Goal: Information Seeking & Learning: Find contact information

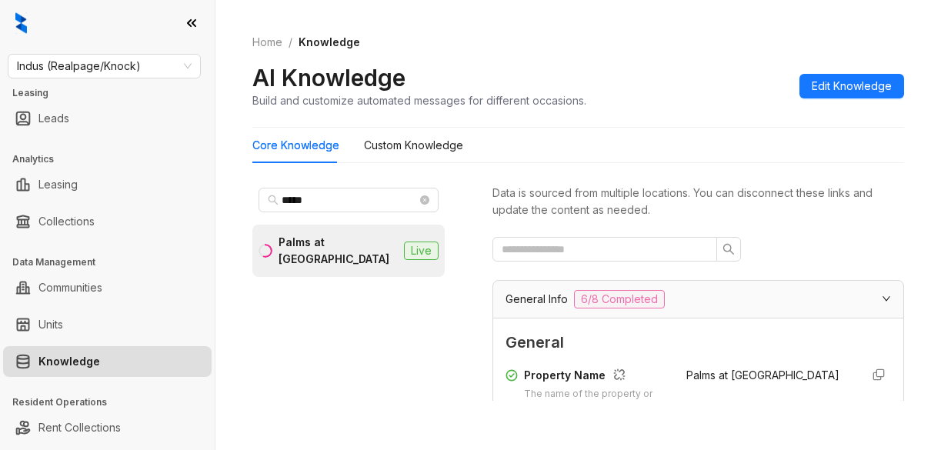
scroll to position [308, 0]
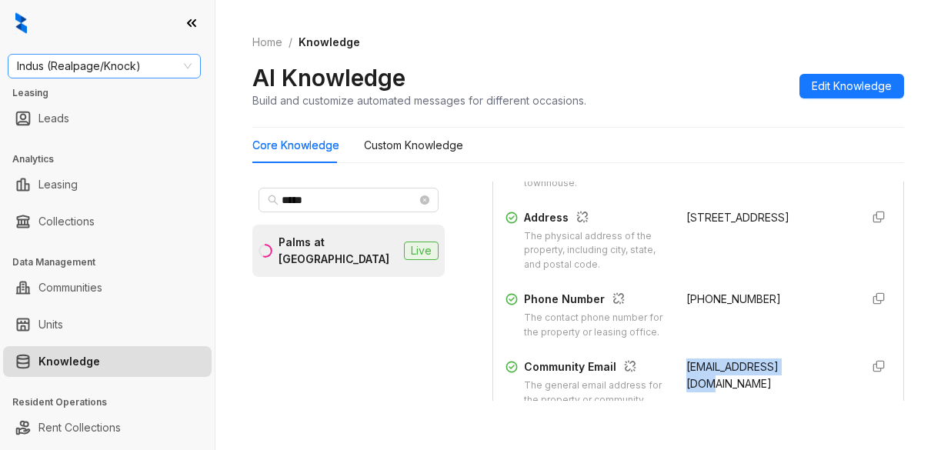
click at [177, 77] on span "Indus (Realpage/Knock)" at bounding box center [104, 66] width 175 height 23
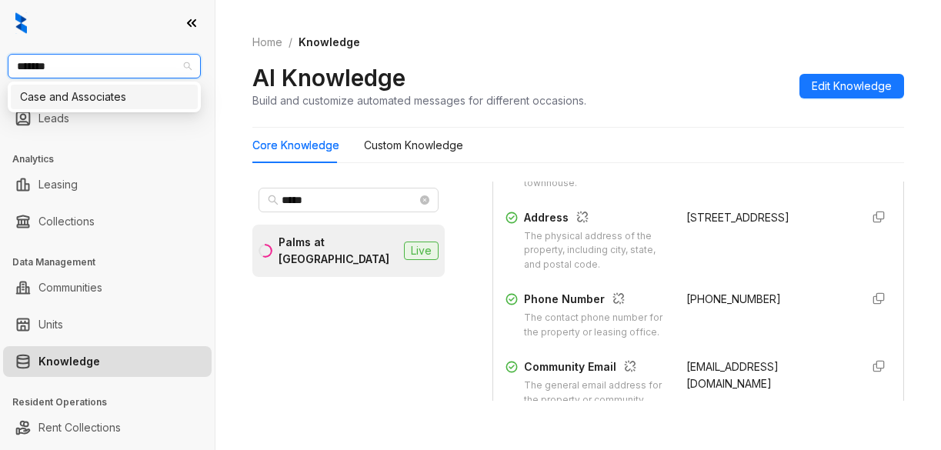
type input "********"
click at [129, 102] on div "Case and Associates" at bounding box center [104, 97] width 169 height 17
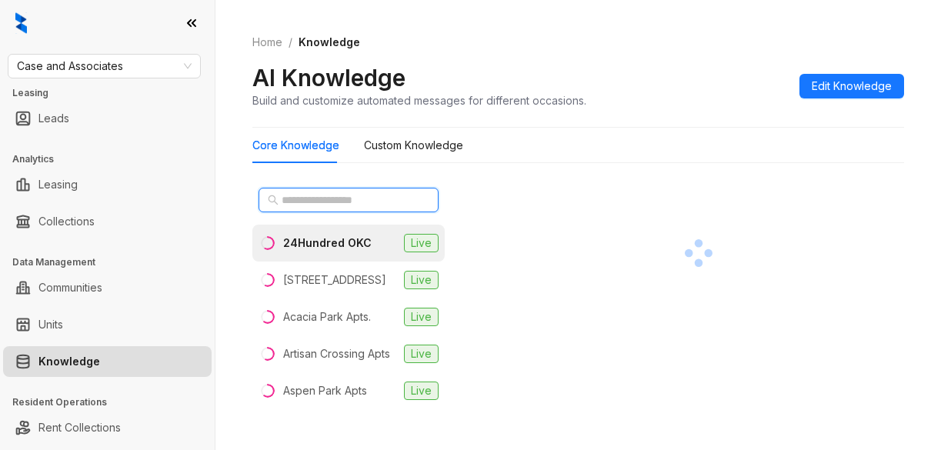
click at [316, 202] on input "text" at bounding box center [349, 200] width 135 height 17
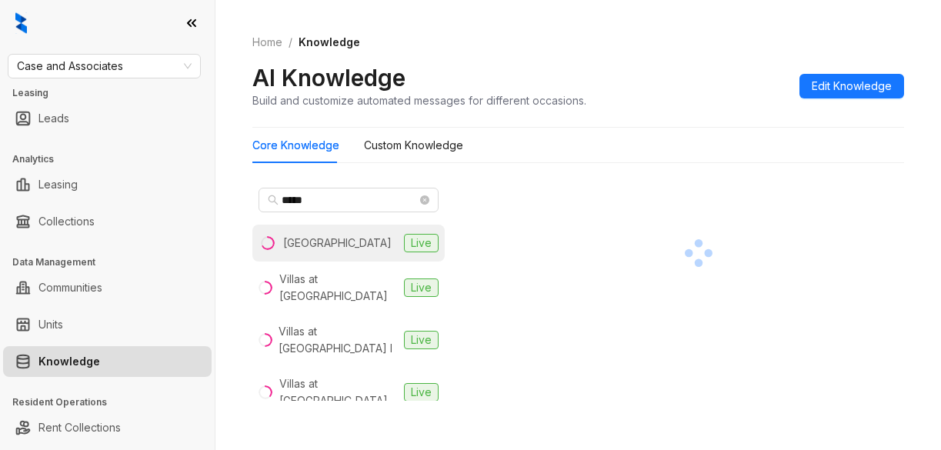
click at [328, 242] on div "Stonehorse Crossing" at bounding box center [337, 243] width 109 height 17
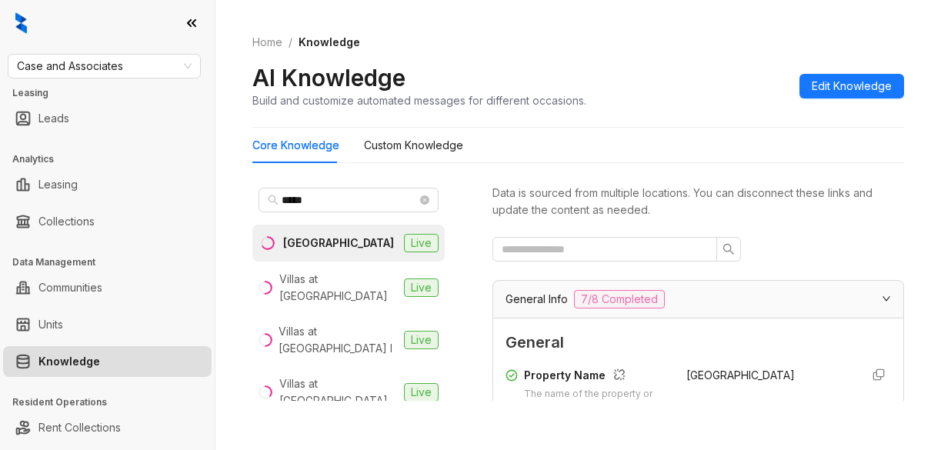
click at [850, 148] on div "Core Knowledge Custom Knowledge" at bounding box center [578, 145] width 652 height 35
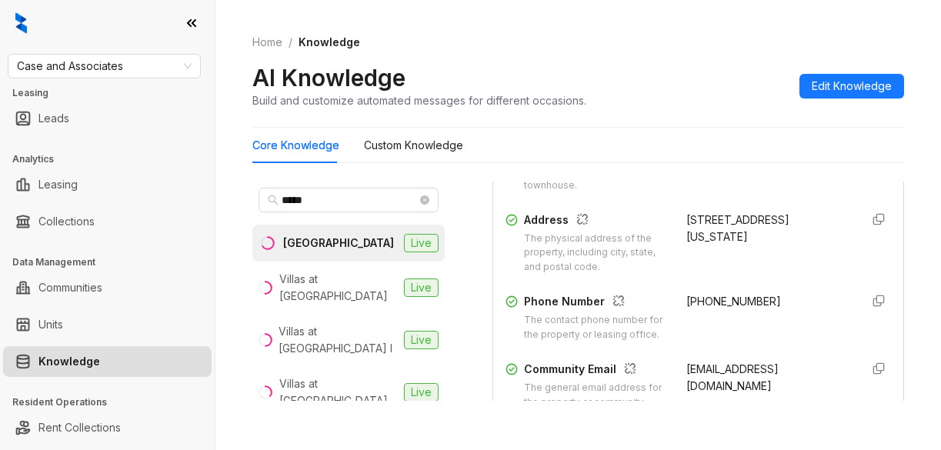
scroll to position [308, 0]
drag, startPoint x: 756, startPoint y: 302, endPoint x: 689, endPoint y: 299, distance: 67.0
click at [665, 305] on div "Phone Number The contact phone number for the property or leasing office. +1405…" at bounding box center [699, 315] width 386 height 49
copy span "+14052865570"
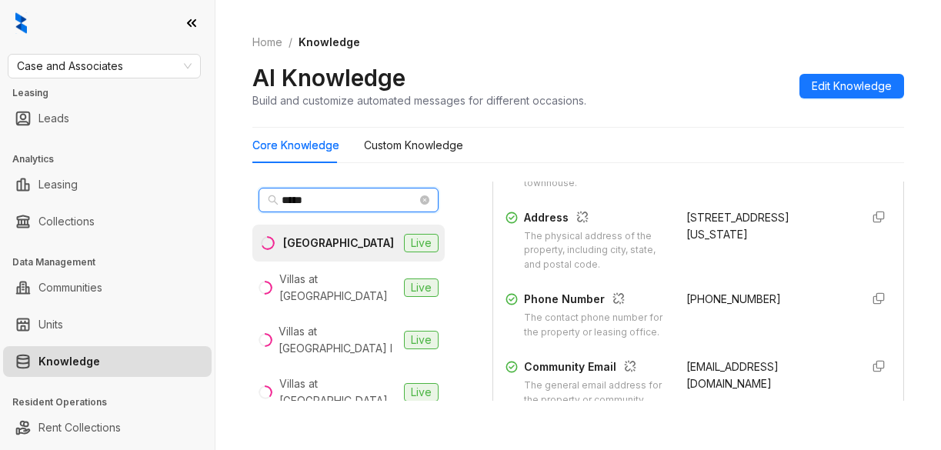
drag, startPoint x: 353, startPoint y: 204, endPoint x: 250, endPoint y: 202, distance: 103.1
click at [250, 202] on div "Home / Knowledge AI Knowledge Build and customize automated messages for differ…" at bounding box center [579, 225] width 726 height 450
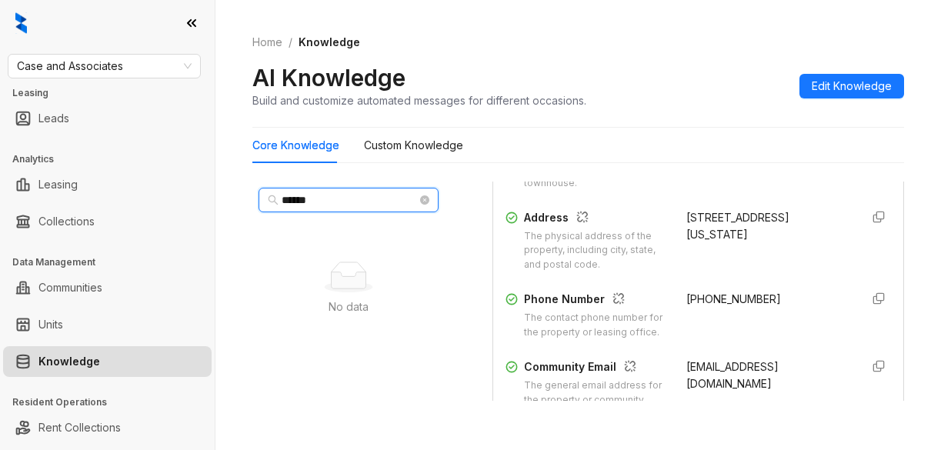
drag, startPoint x: 326, startPoint y: 202, endPoint x: 315, endPoint y: 181, distance: 24.1
click at [258, 202] on div "******" at bounding box center [348, 200] width 192 height 37
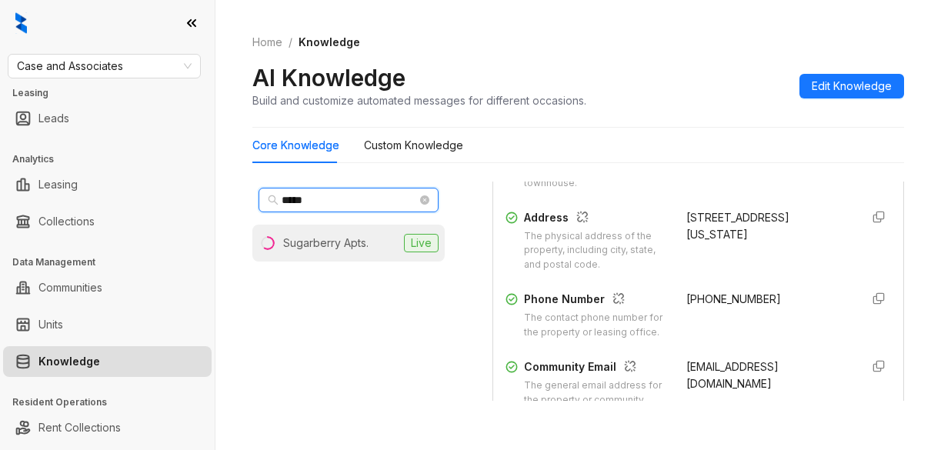
type input "*****"
click at [330, 236] on div "Sugarberry Apts." at bounding box center [325, 243] width 85 height 17
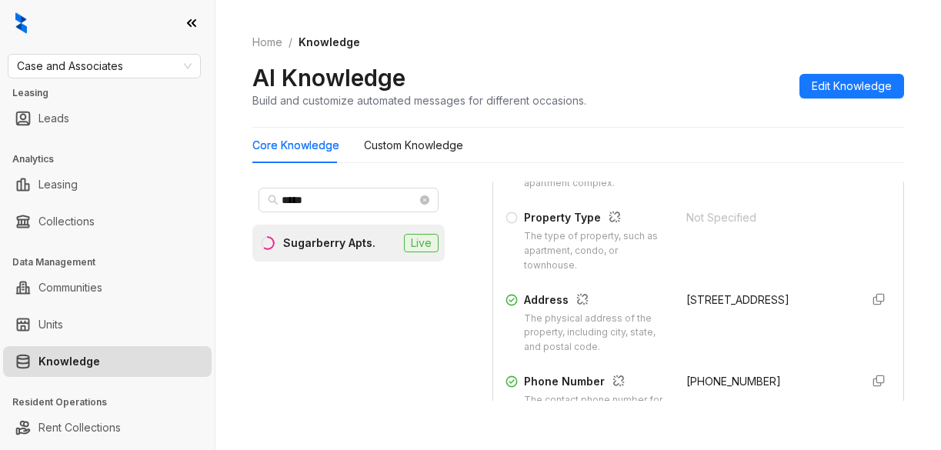
scroll to position [231, 0]
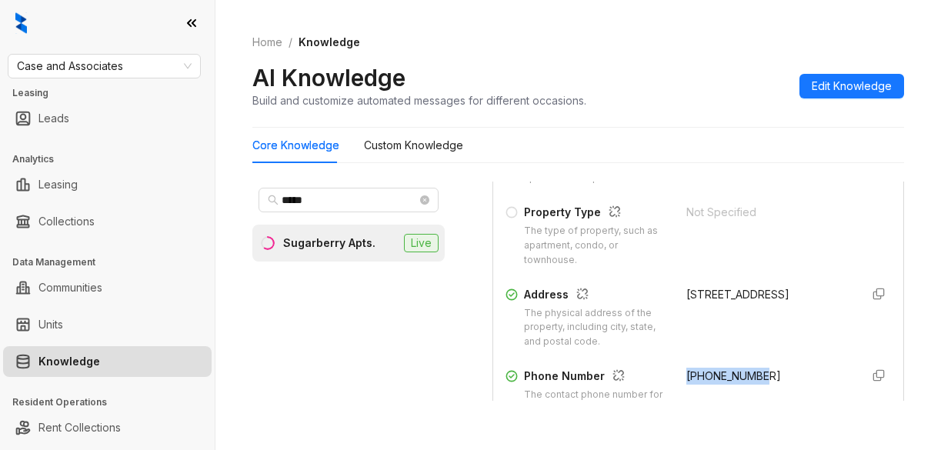
drag, startPoint x: 667, startPoint y: 376, endPoint x: 770, endPoint y: 386, distance: 104.4
click at [770, 386] on div "Phone Number The contact phone number for the property or leasing office. +1918…" at bounding box center [699, 392] width 386 height 49
copy span "+19182524561"
click at [96, 100] on ul "Leads" at bounding box center [107, 118] width 215 height 37
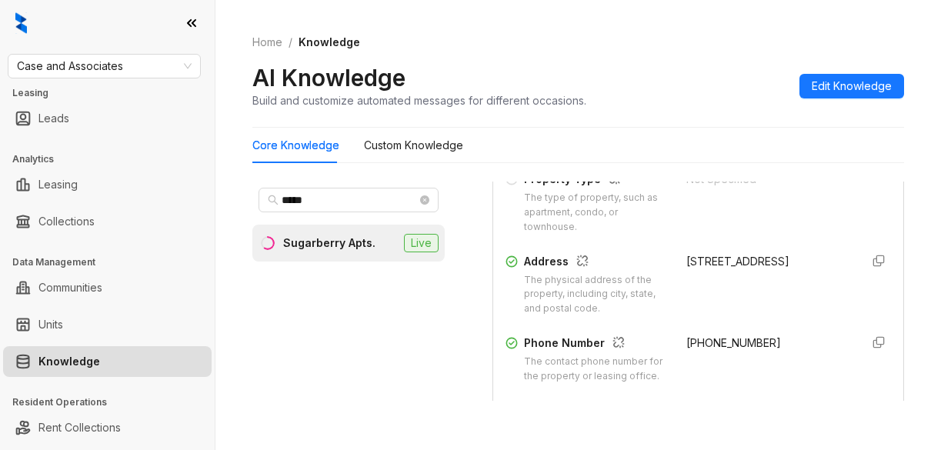
scroll to position [308, 0]
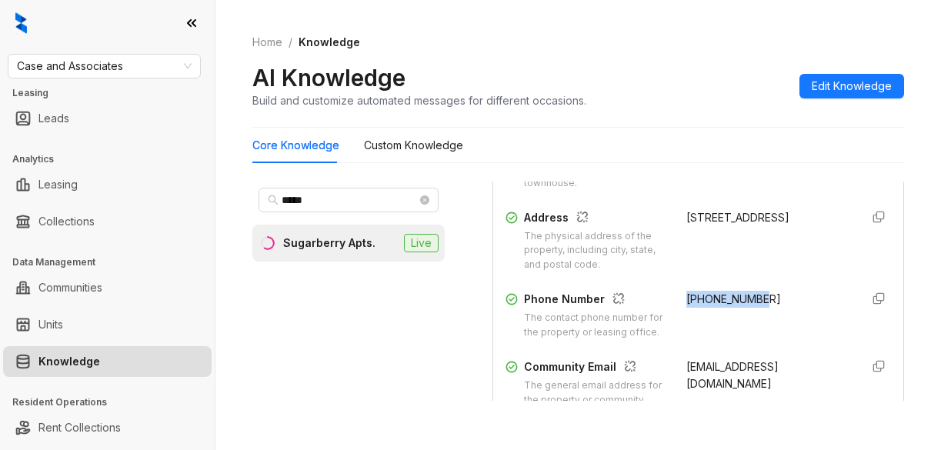
drag, startPoint x: 664, startPoint y: 296, endPoint x: 777, endPoint y: 309, distance: 114.0
click at [777, 309] on div "Phone Number The contact phone number for the property or leasing office. +1918…" at bounding box center [699, 315] width 386 height 49
copy span "+19182524561"
click at [63, 312] on link "Units" at bounding box center [50, 324] width 25 height 31
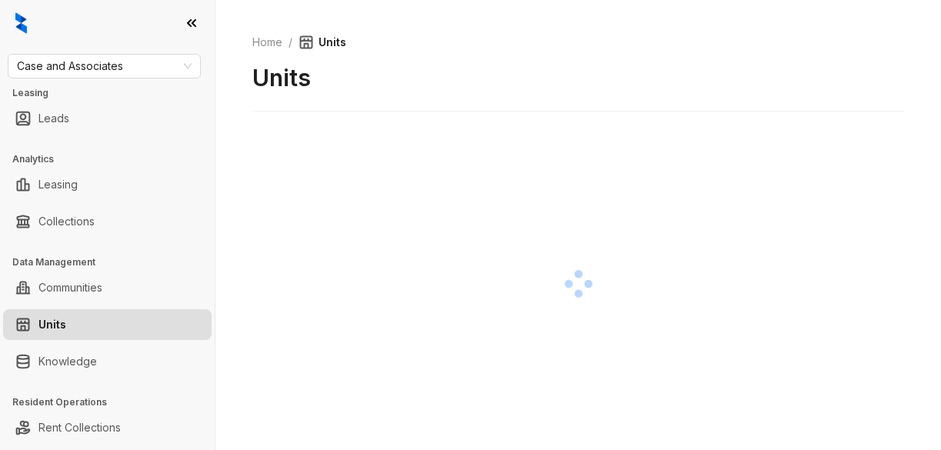
drag, startPoint x: 143, startPoint y: 426, endPoint x: 147, endPoint y: 412, distance: 14.4
click at [121, 426] on link "Rent Collections" at bounding box center [79, 428] width 82 height 31
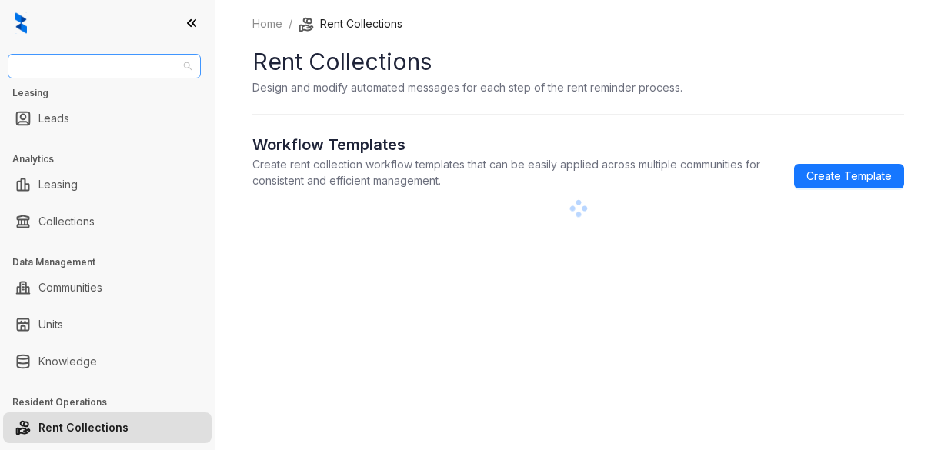
click at [142, 67] on span "Case and Associates" at bounding box center [104, 66] width 175 height 23
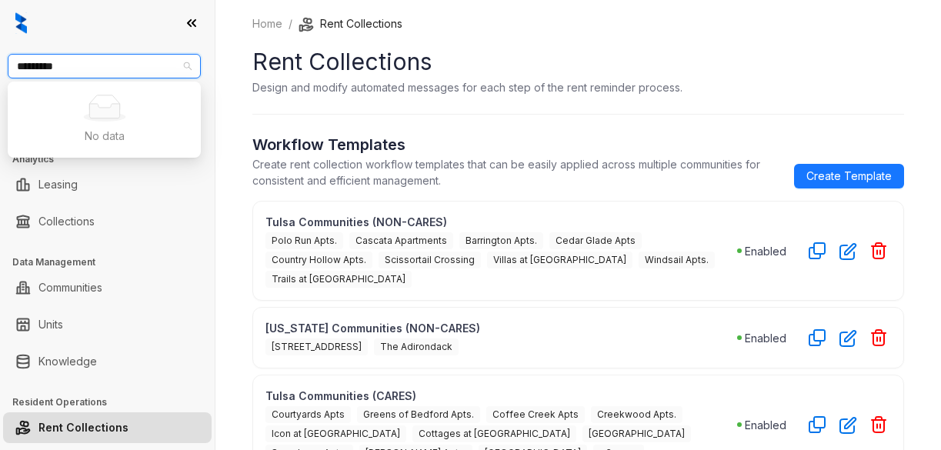
click at [53, 66] on input "*********" at bounding box center [97, 66] width 161 height 23
type input "********"
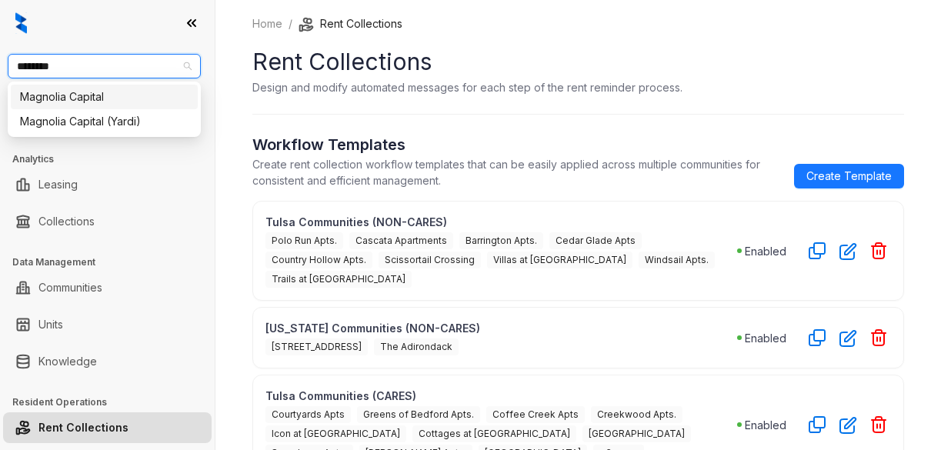
click at [55, 97] on div "Magnolia Capital" at bounding box center [104, 97] width 169 height 17
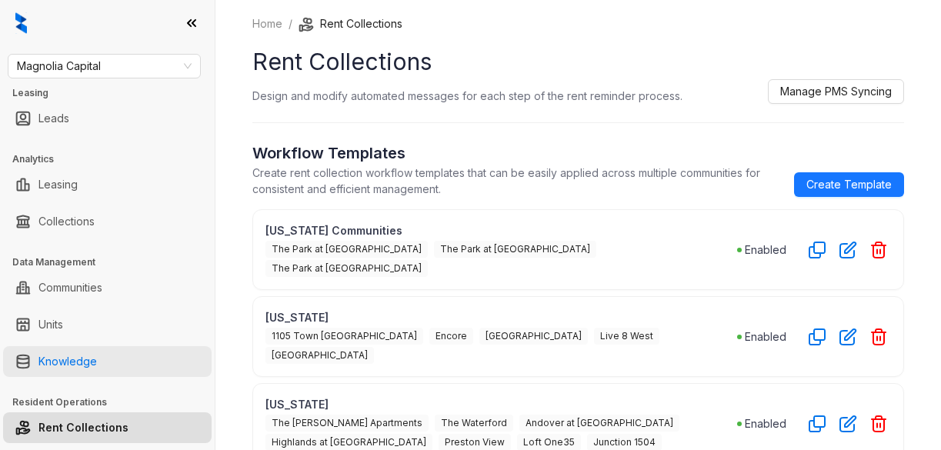
click at [76, 366] on link "Knowledge" at bounding box center [67, 361] width 58 height 31
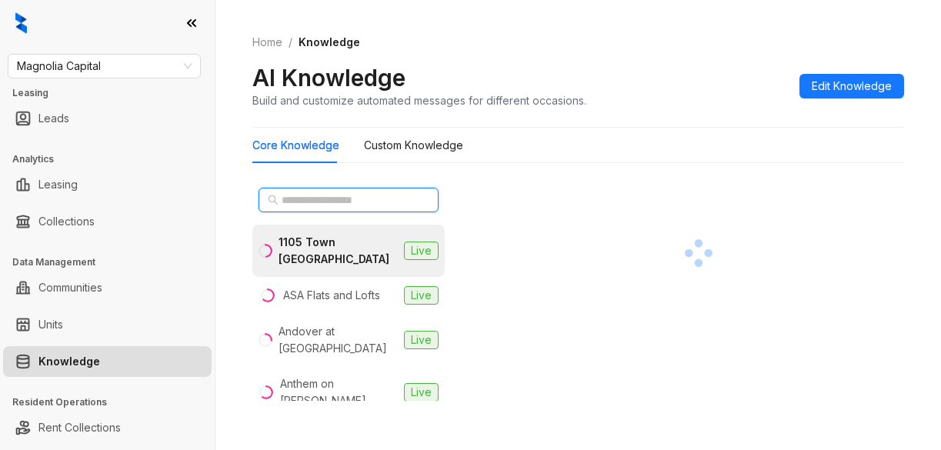
click at [333, 205] on input "text" at bounding box center [349, 200] width 135 height 17
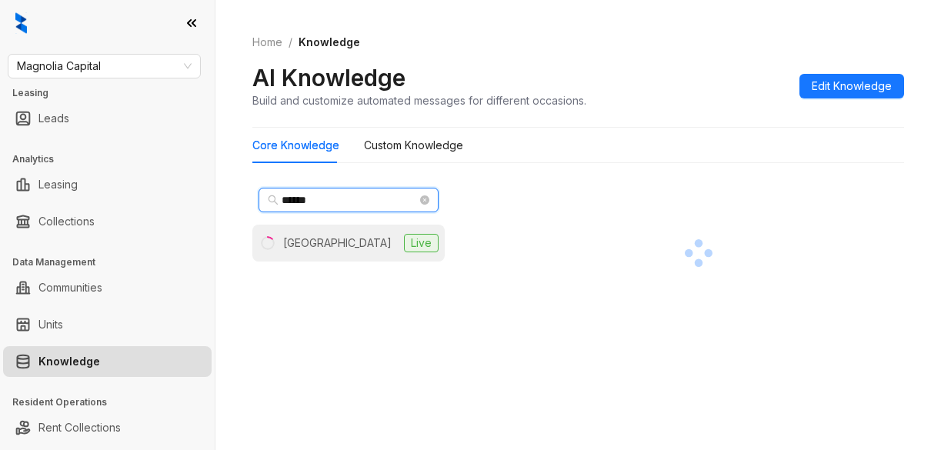
type input "******"
click at [345, 248] on div "[GEOGRAPHIC_DATA]" at bounding box center [337, 243] width 109 height 17
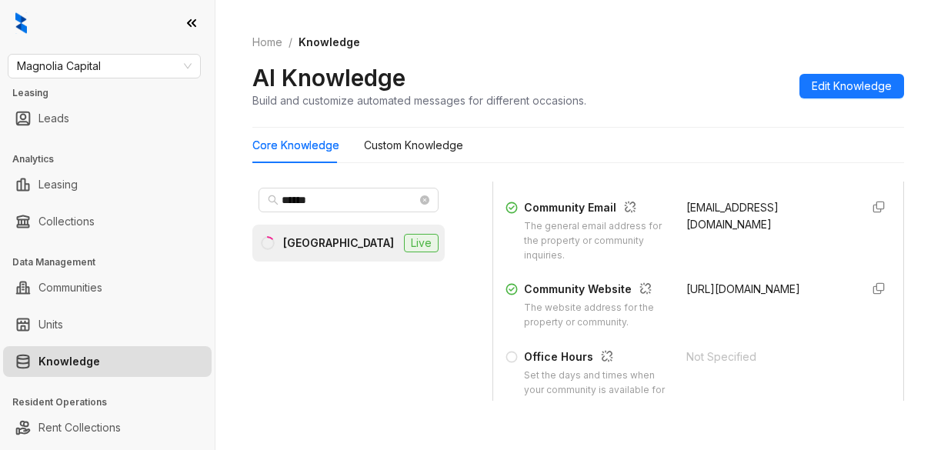
scroll to position [539, 0]
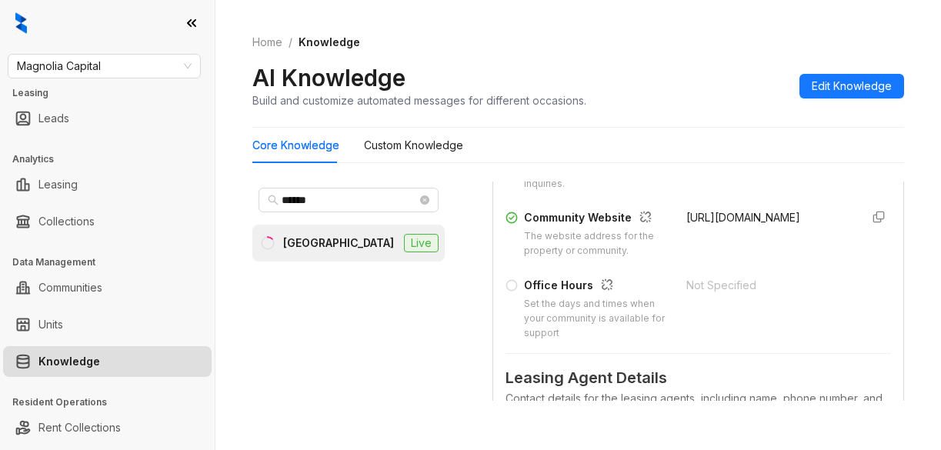
click at [858, 422] on div "Home / Knowledge AI Knowledge Build and customize automated messages for differ…" at bounding box center [579, 225] width 726 height 450
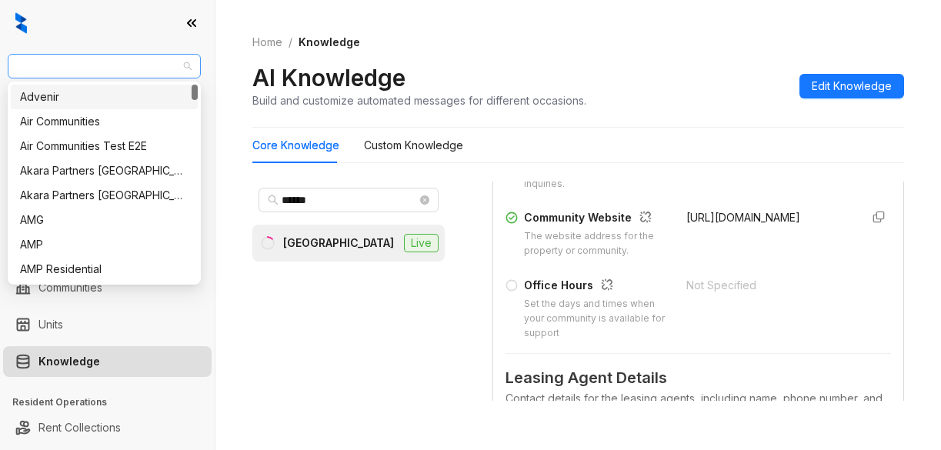
click at [115, 59] on span "Magnolia Capital" at bounding box center [104, 66] width 175 height 23
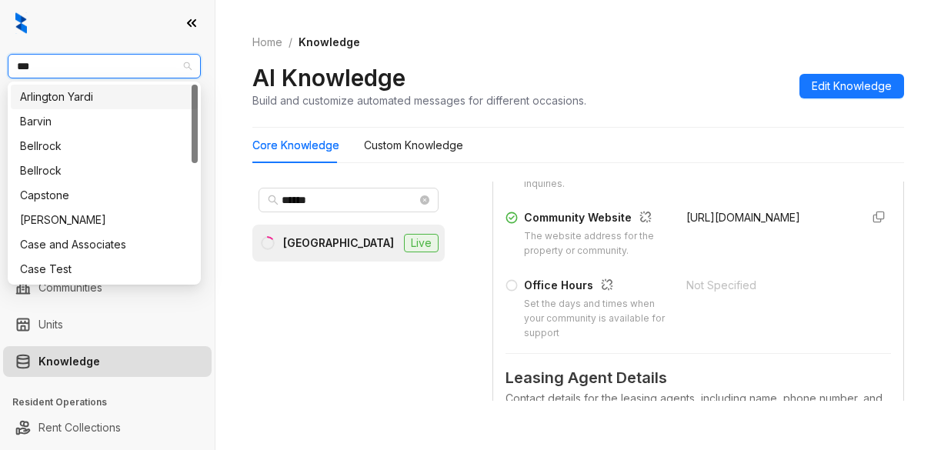
type input "****"
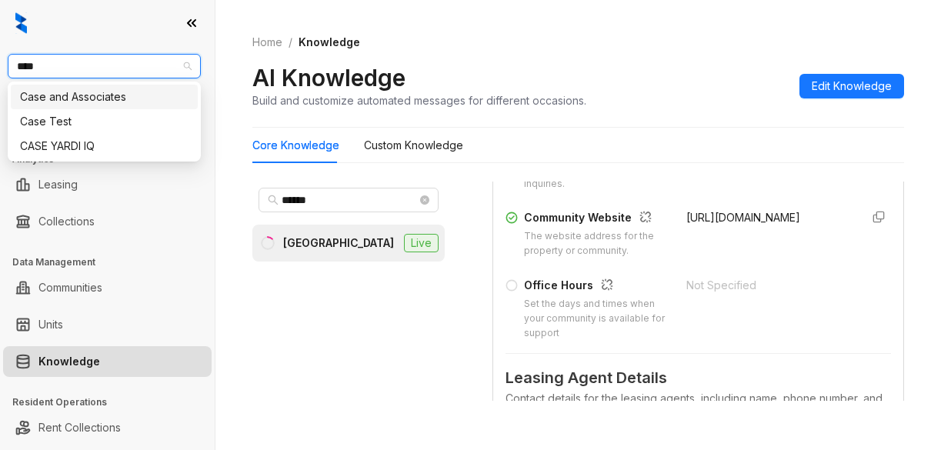
click at [130, 101] on div "Case and Associates" at bounding box center [104, 97] width 169 height 17
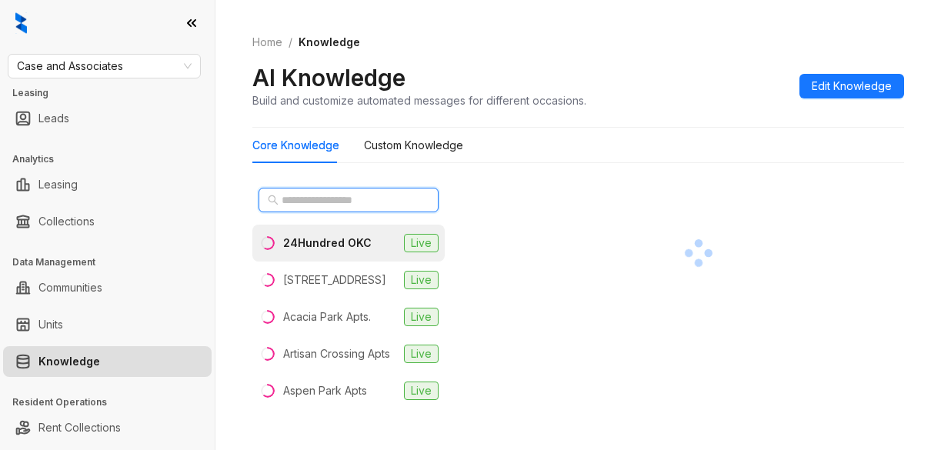
click at [332, 199] on input "text" at bounding box center [349, 200] width 135 height 17
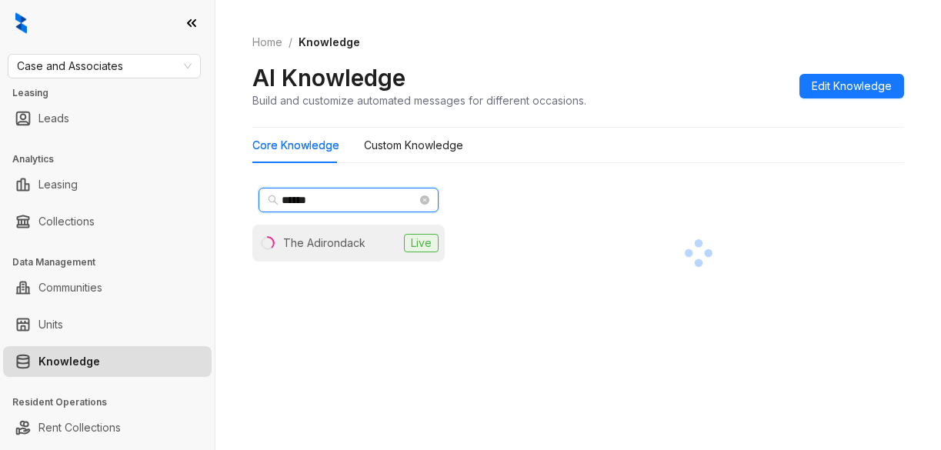
type input "******"
click at [344, 250] on div "The Adirondack" at bounding box center [324, 243] width 82 height 17
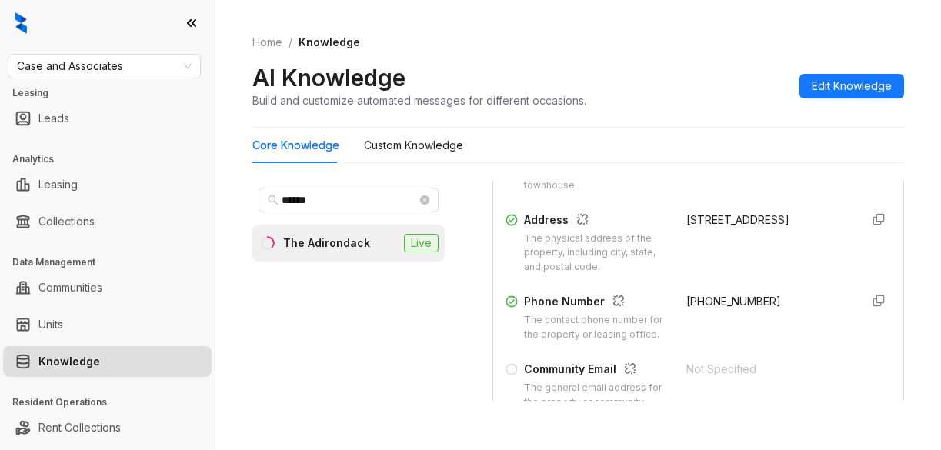
scroll to position [308, 0]
drag, startPoint x: 667, startPoint y: 294, endPoint x: 755, endPoint y: 299, distance: 87.9
click at [756, 299] on div "Phone Number The contact phone number for the property or leasing office. +1816…" at bounding box center [699, 315] width 386 height 49
copy span "+18163758461"
click at [162, 155] on h3 "Analytics" at bounding box center [113, 159] width 202 height 14
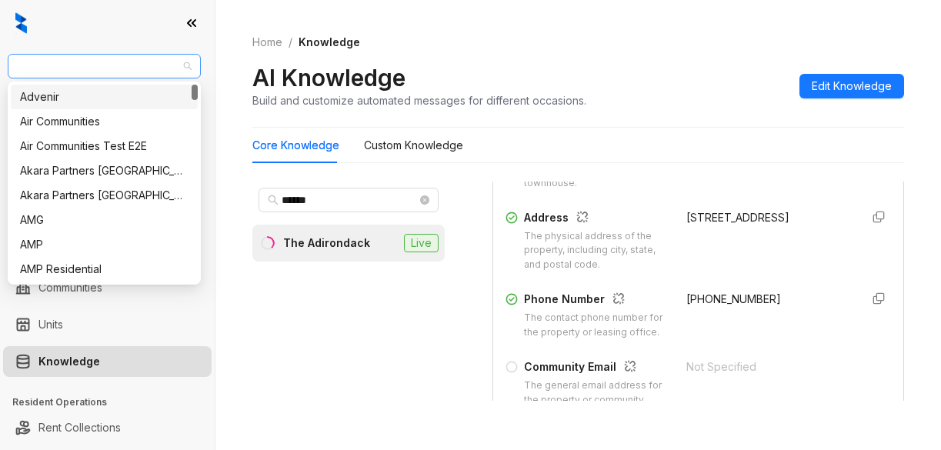
click at [141, 62] on span "Case and Associates" at bounding box center [104, 66] width 175 height 23
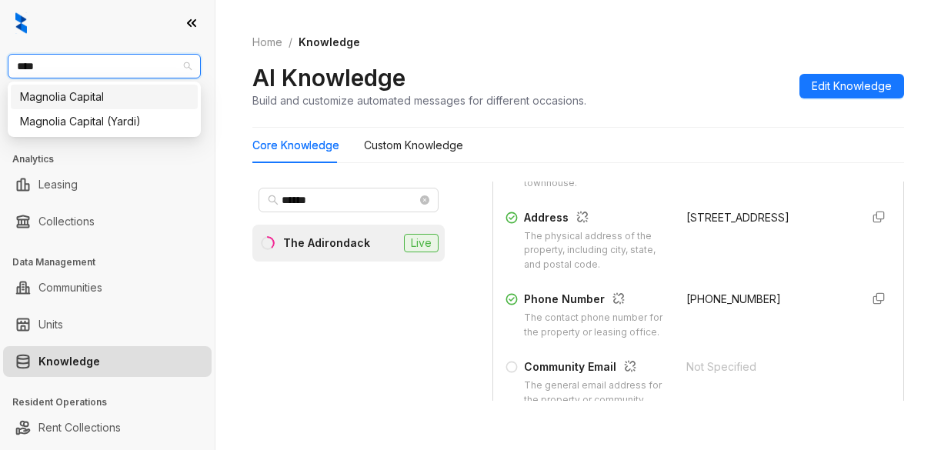
type input "*****"
click at [74, 96] on div "Magnolia Capital" at bounding box center [104, 97] width 169 height 17
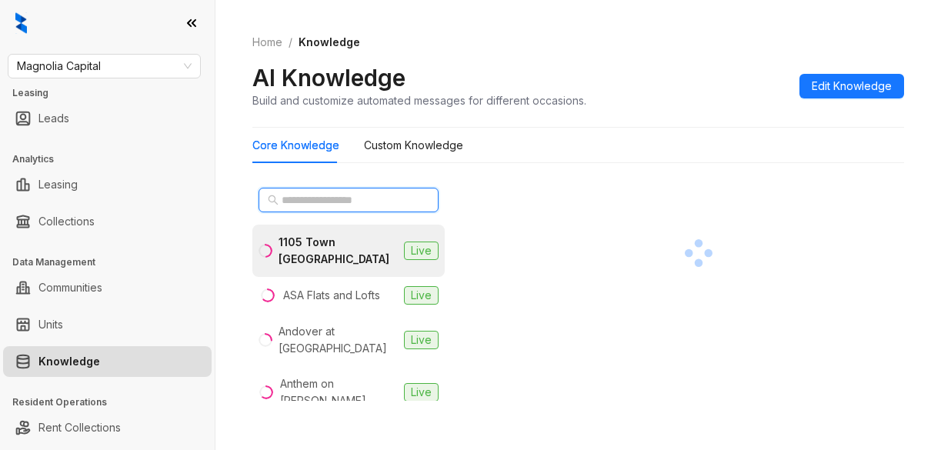
click at [289, 202] on input "text" at bounding box center [349, 200] width 135 height 17
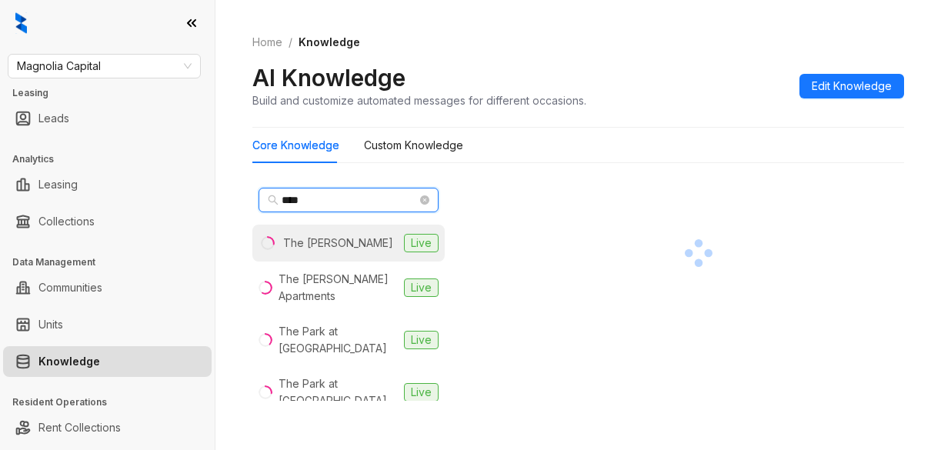
type input "***"
click at [319, 239] on div "The Arnold" at bounding box center [338, 243] width 110 height 17
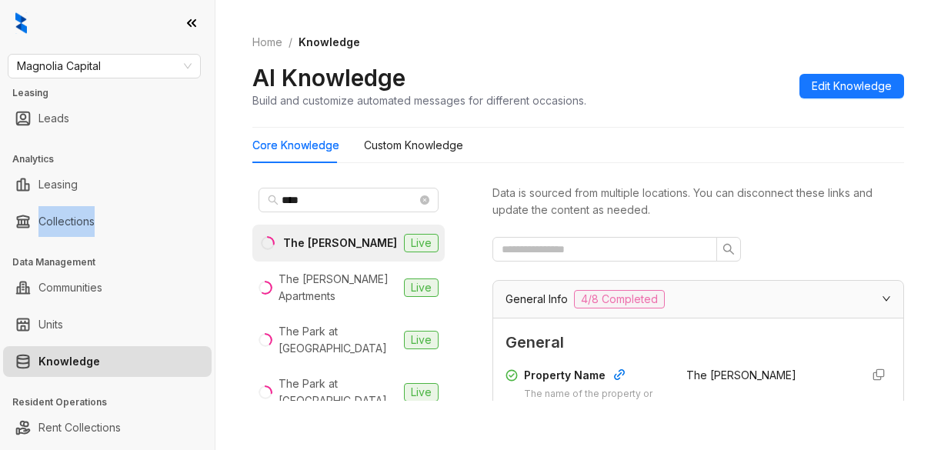
click at [155, 202] on div "Leasing Collections" at bounding box center [107, 203] width 215 height 74
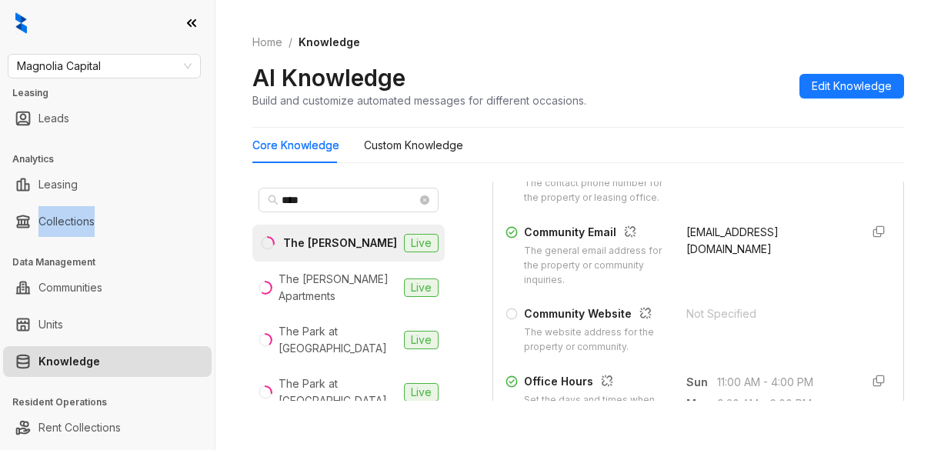
scroll to position [385, 0]
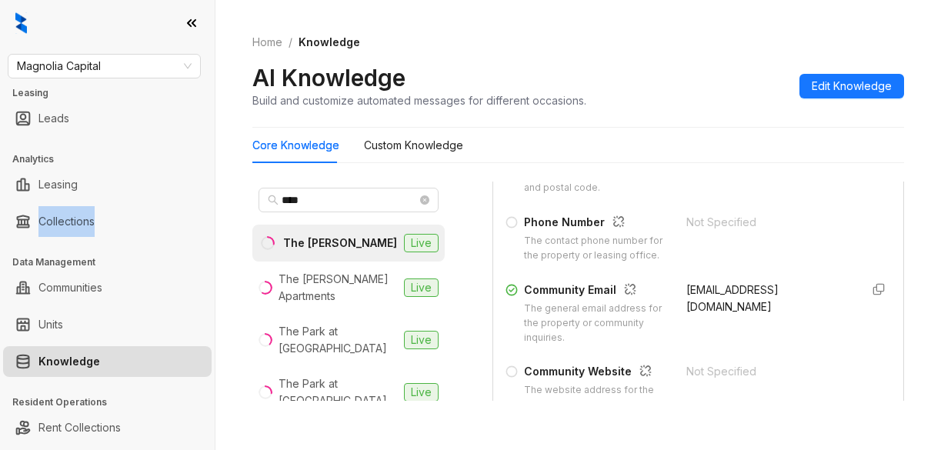
drag, startPoint x: 667, startPoint y: 302, endPoint x: 687, endPoint y: 320, distance: 26.7
click at [730, 326] on div "Community Email The general email address for the property or community inquiri…" at bounding box center [699, 314] width 386 height 64
copy span "thearnoldteam@stylresidential.com"
click at [69, 116] on link "Leads" at bounding box center [53, 118] width 31 height 31
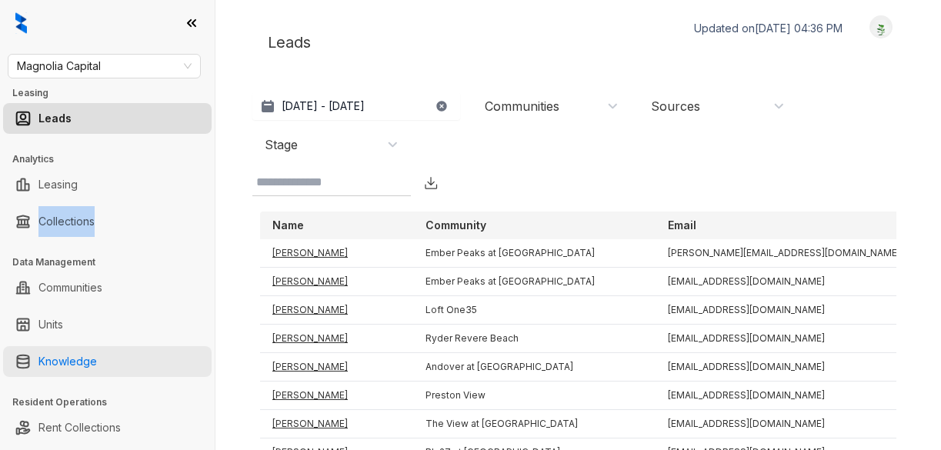
click at [55, 360] on link "Knowledge" at bounding box center [67, 361] width 58 height 31
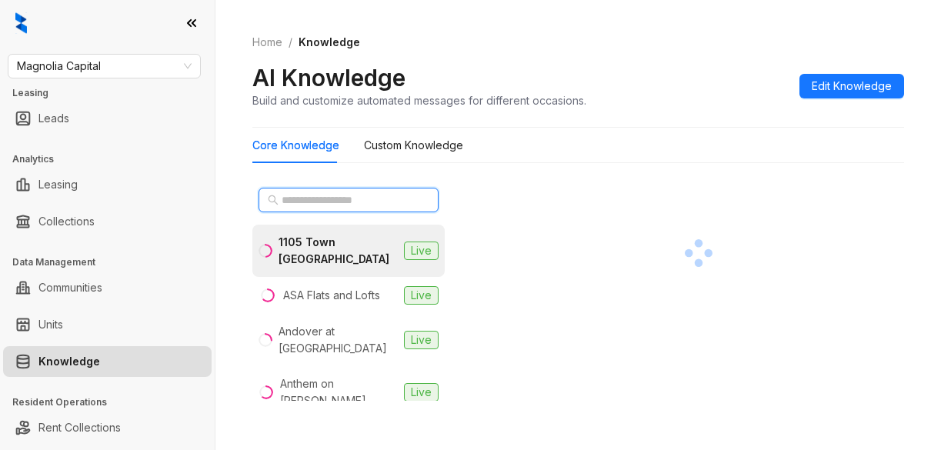
click at [318, 208] on input "text" at bounding box center [349, 200] width 135 height 17
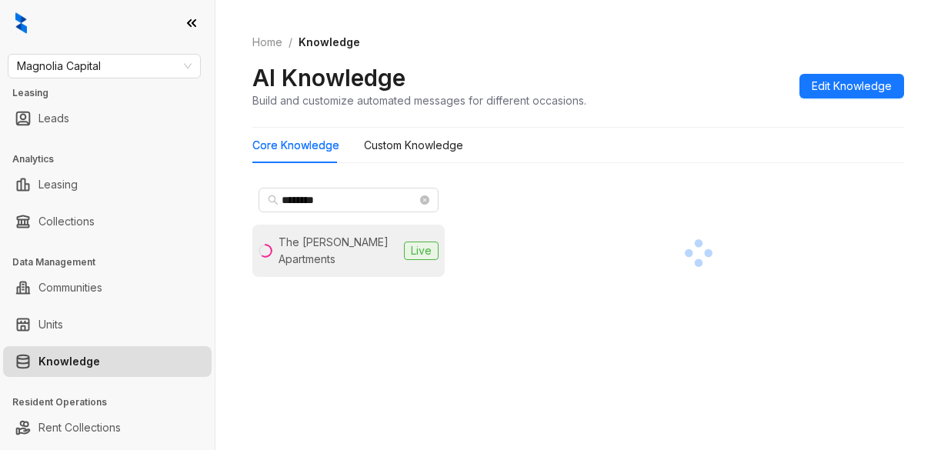
click at [306, 250] on div "The Bailey Apartments" at bounding box center [338, 251] width 119 height 34
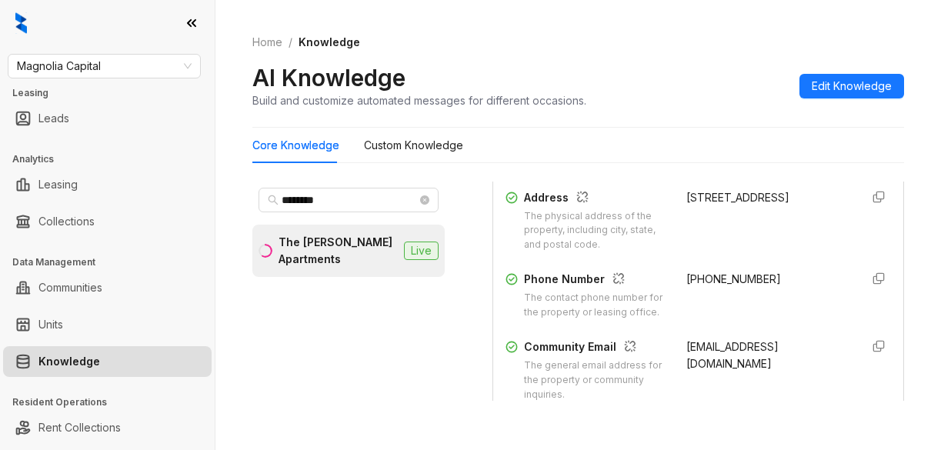
scroll to position [308, 0]
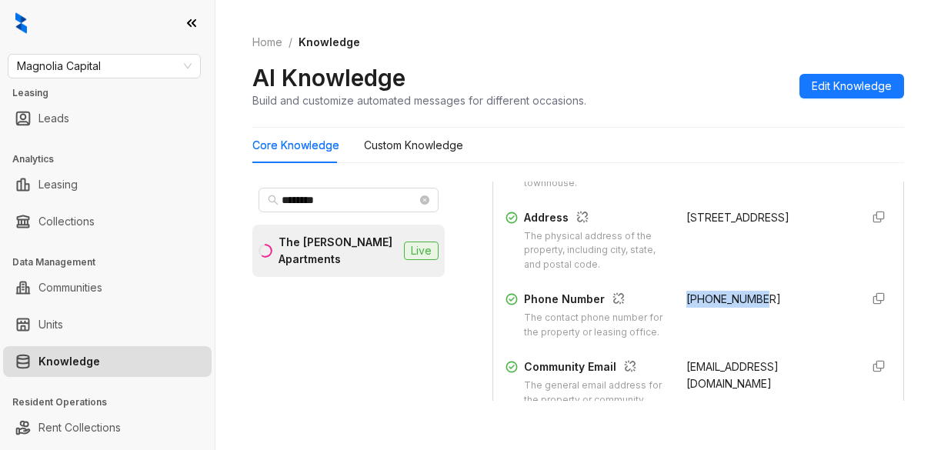
drag, startPoint x: 670, startPoint y: 296, endPoint x: 756, endPoint y: 293, distance: 86.2
click at [756, 293] on div "+19195849072" at bounding box center [768, 315] width 162 height 49
copy span "+19195849072"
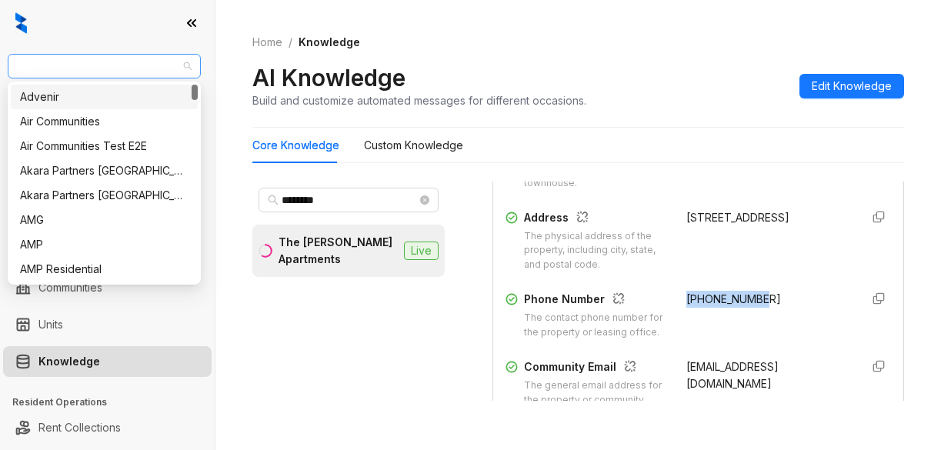
click at [108, 68] on span "Magnolia Capital" at bounding box center [104, 66] width 175 height 23
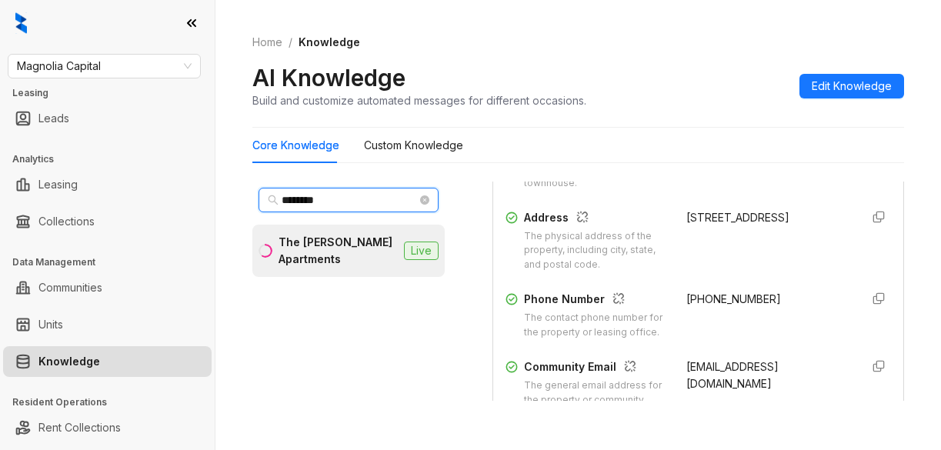
drag, startPoint x: 356, startPoint y: 200, endPoint x: 255, endPoint y: 148, distance: 113.6
click at [237, 183] on div "Home / Knowledge AI Knowledge Build and customize automated messages for differ…" at bounding box center [579, 225] width 726 height 450
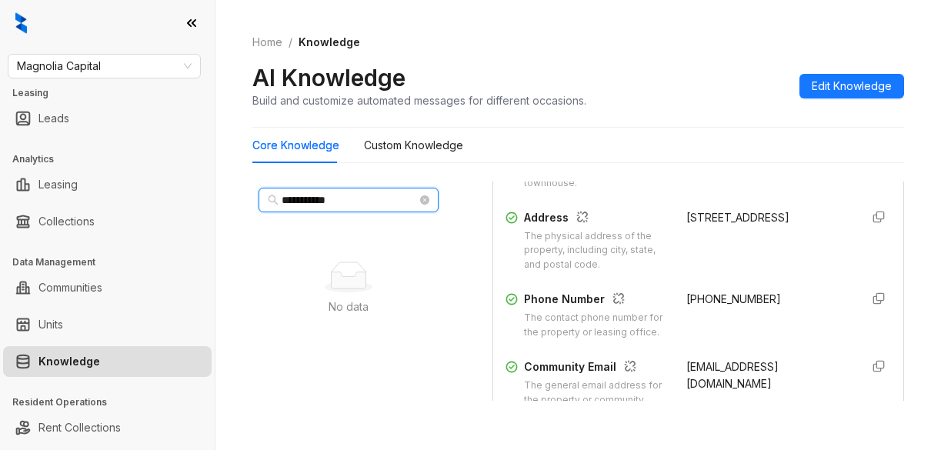
type input "**********"
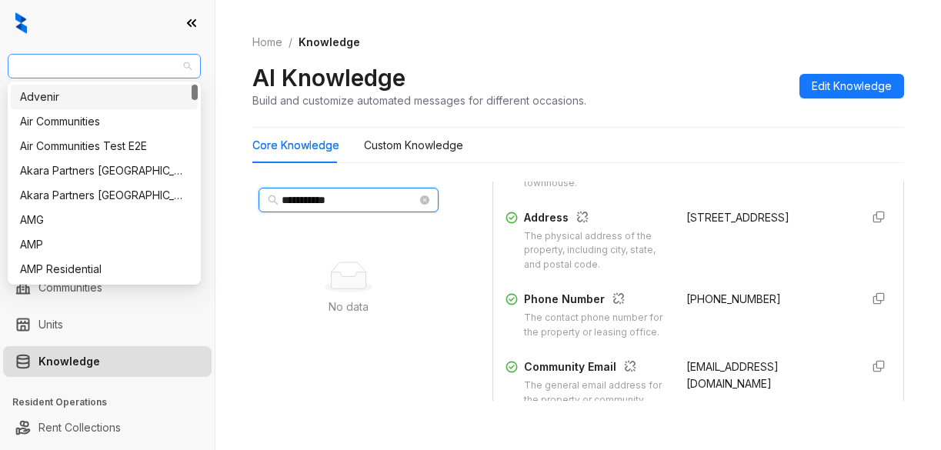
drag, startPoint x: 129, startPoint y: 65, endPoint x: 12, endPoint y: 63, distance: 117.0
click at [0, 49] on html "**********" at bounding box center [470, 225] width 941 height 450
click at [49, 68] on span "Magnolia Capital" at bounding box center [104, 66] width 175 height 23
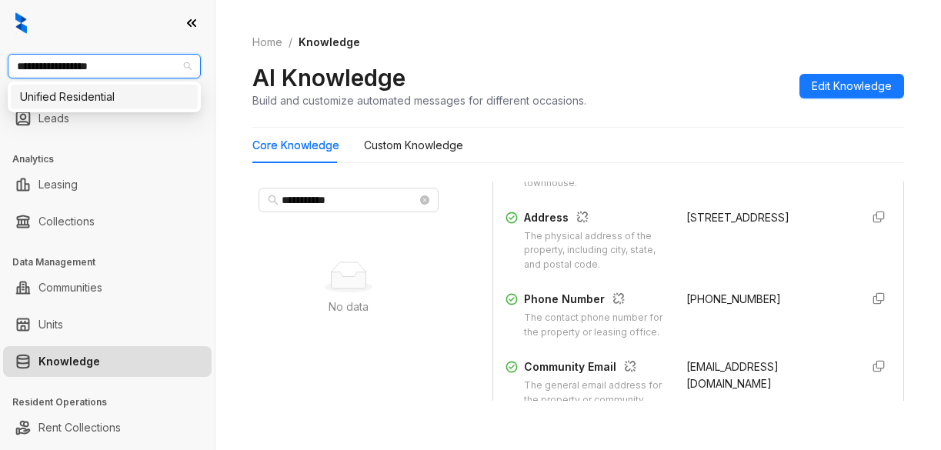
type input "**********"
click at [124, 102] on div "Unified Residential" at bounding box center [104, 97] width 169 height 17
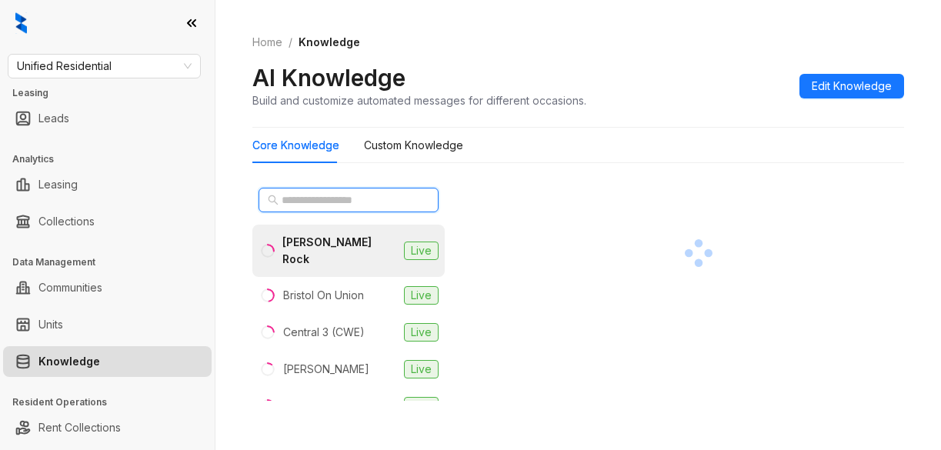
click at [302, 207] on input "text" at bounding box center [349, 200] width 135 height 17
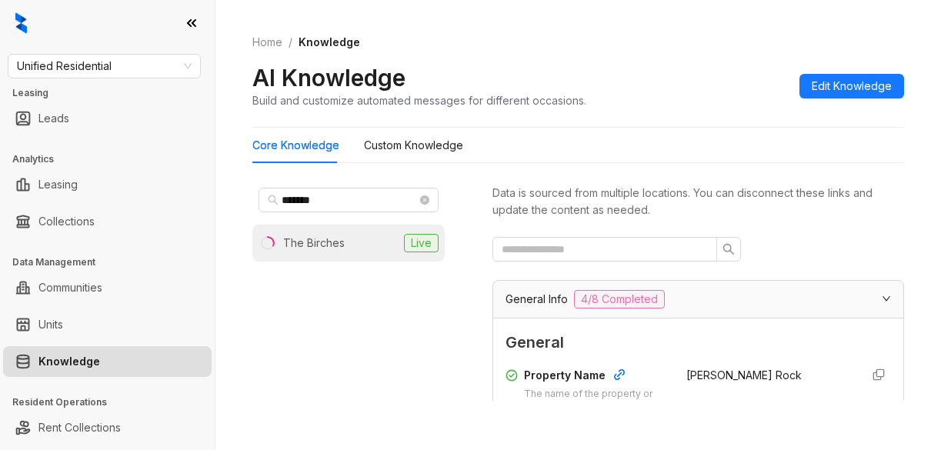
click at [325, 242] on div "The Birches" at bounding box center [314, 243] width 62 height 17
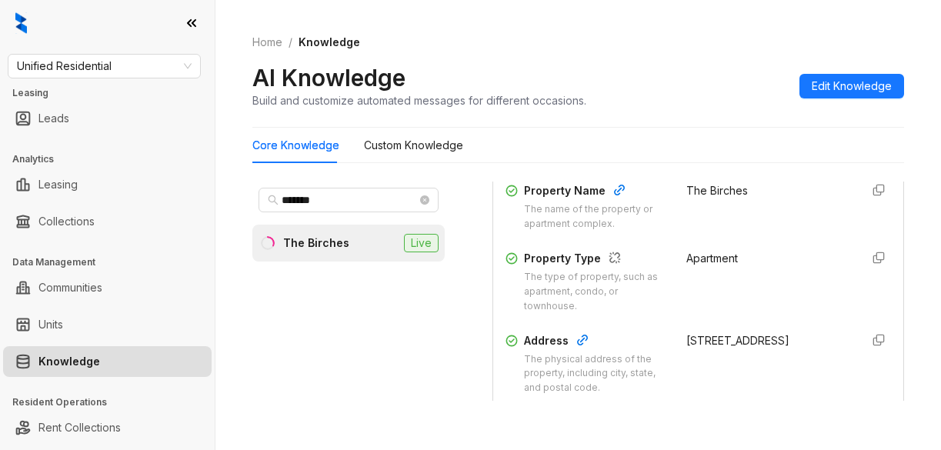
scroll to position [308, 0]
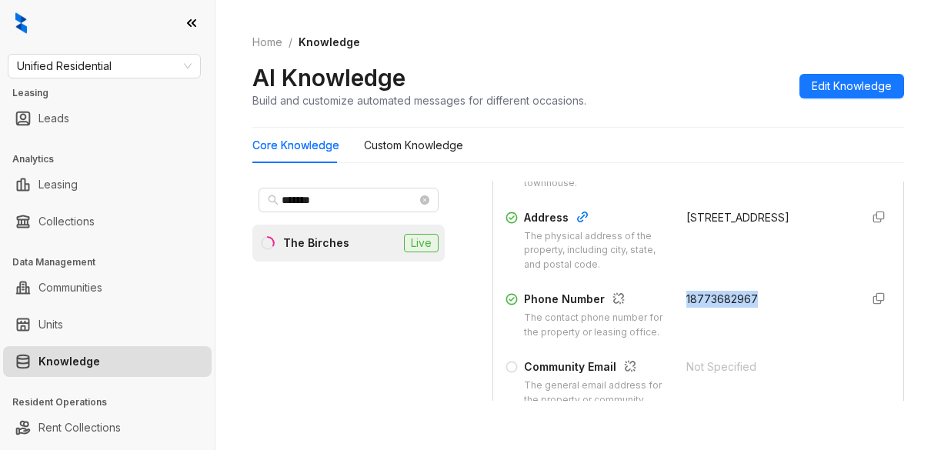
drag, startPoint x: 667, startPoint y: 293, endPoint x: 723, endPoint y: 296, distance: 56.2
click at [773, 307] on div "Phone Number The contact phone number for the property or leasing office. 18773…" at bounding box center [699, 315] width 386 height 49
copy span "18773682967"
click at [124, 65] on span "Unified Residential" at bounding box center [104, 66] width 175 height 23
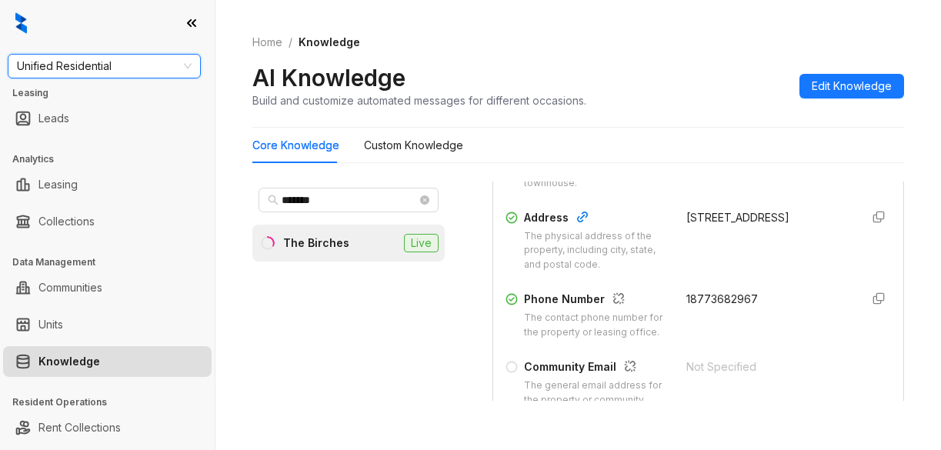
click at [106, 68] on span "Unified Residential" at bounding box center [104, 66] width 175 height 23
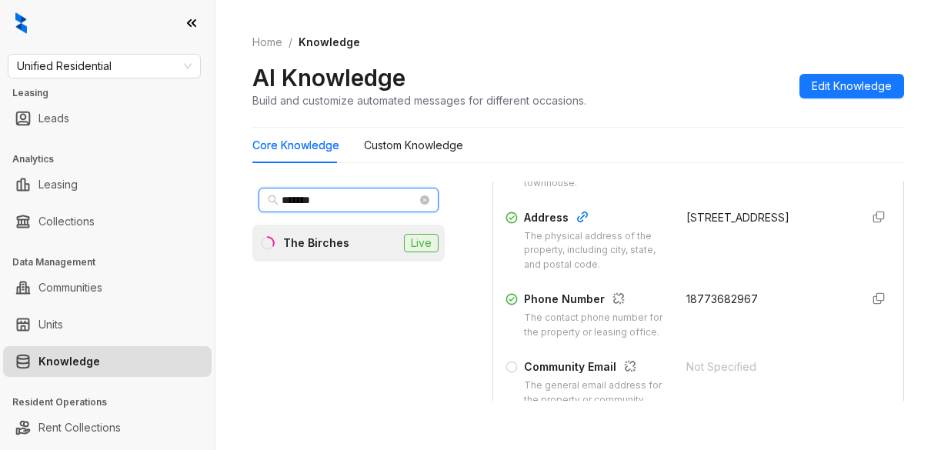
drag, startPoint x: 343, startPoint y: 199, endPoint x: 255, endPoint y: 193, distance: 88.7
click at [255, 193] on div "*******" at bounding box center [348, 200] width 192 height 37
type input "**********"
click at [300, 247] on div "The District" at bounding box center [312, 243] width 58 height 17
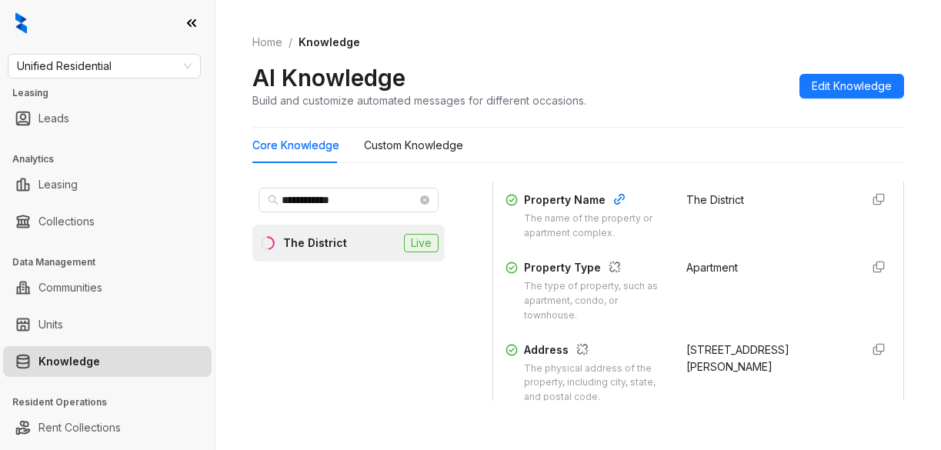
scroll to position [231, 0]
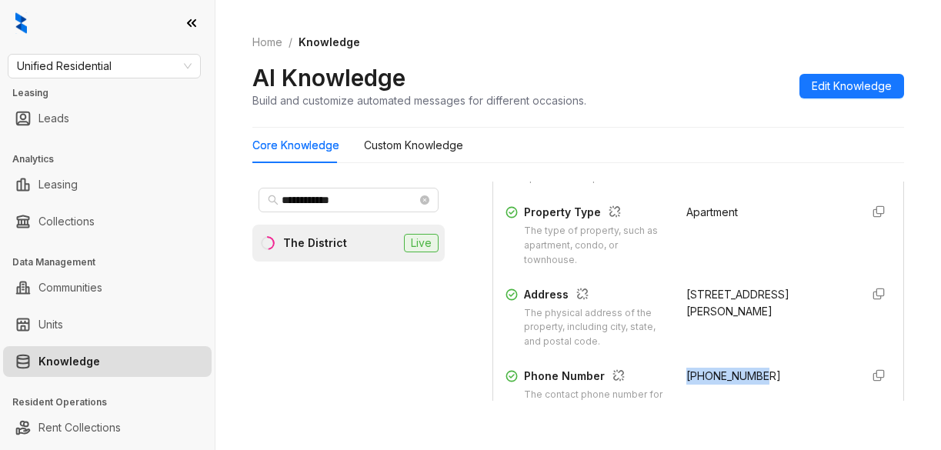
drag, startPoint x: 669, startPoint y: 374, endPoint x: 746, endPoint y: 377, distance: 77.0
click at [746, 377] on div "+19017945225" at bounding box center [768, 392] width 162 height 49
copy span "+19017945225"
click at [9, 308] on ul "Units" at bounding box center [107, 324] width 215 height 37
click at [144, 57] on span "Unified Residential" at bounding box center [104, 66] width 175 height 23
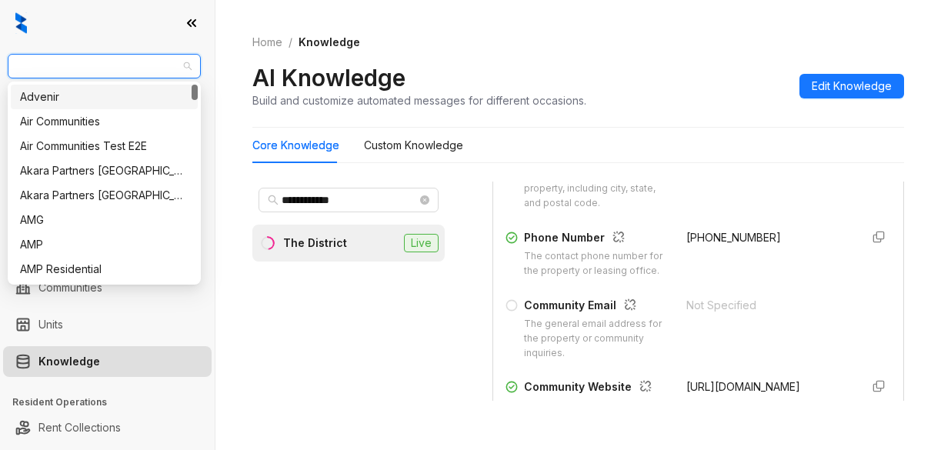
scroll to position [308, 0]
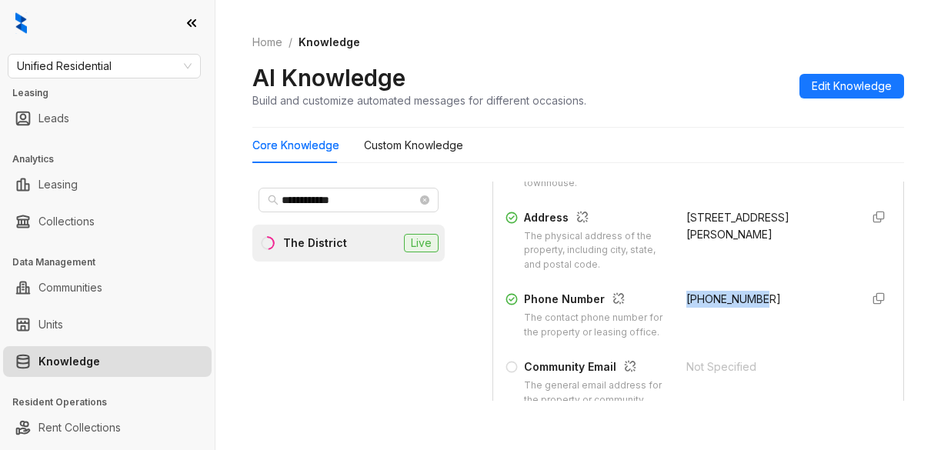
drag, startPoint x: 672, startPoint y: 300, endPoint x: 753, endPoint y: 298, distance: 80.8
click at [753, 298] on div "+19017945225" at bounding box center [768, 315] width 162 height 49
copy span "+19017945225"
click at [69, 119] on link "Leads" at bounding box center [53, 118] width 31 height 31
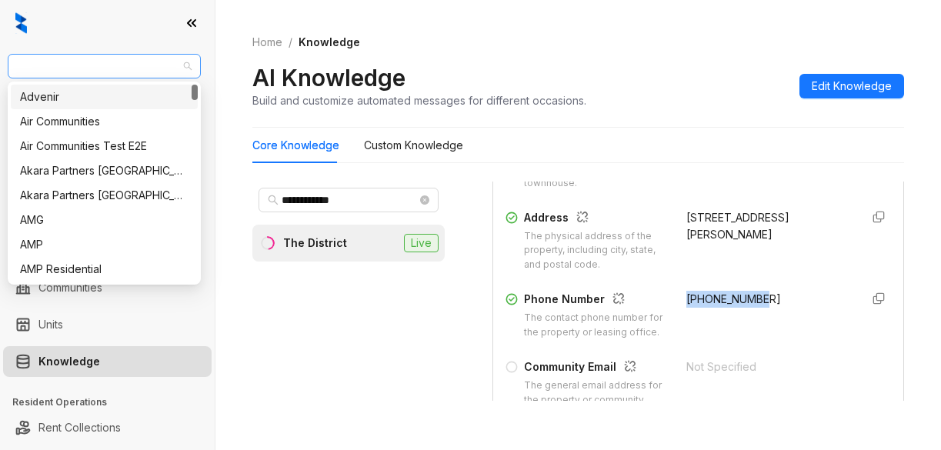
click at [147, 71] on span "Unified Residential" at bounding box center [104, 66] width 175 height 23
click at [109, 68] on span "Unified Residential" at bounding box center [104, 66] width 175 height 23
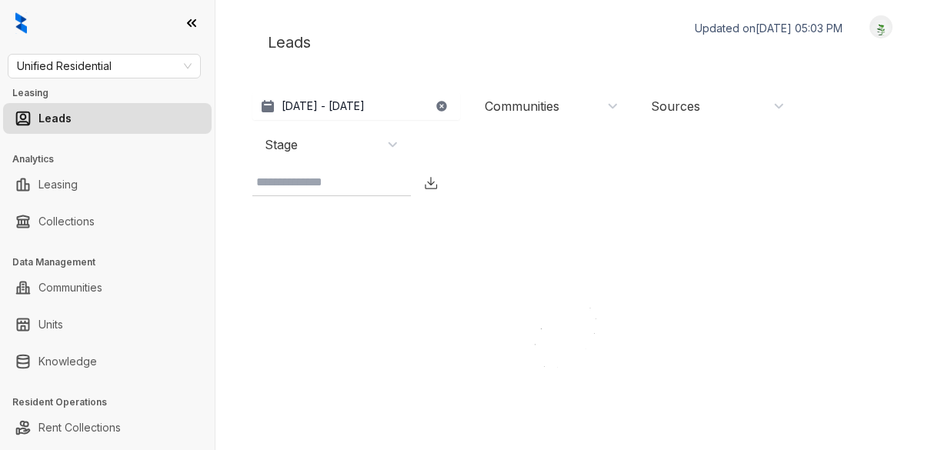
click at [357, 197] on div "Leads Updated on Oct 07, 2025, 05:03 PM Logout Sep 7, 2025 - Oct 6, 2025 Today …" at bounding box center [578, 209] width 652 height 389
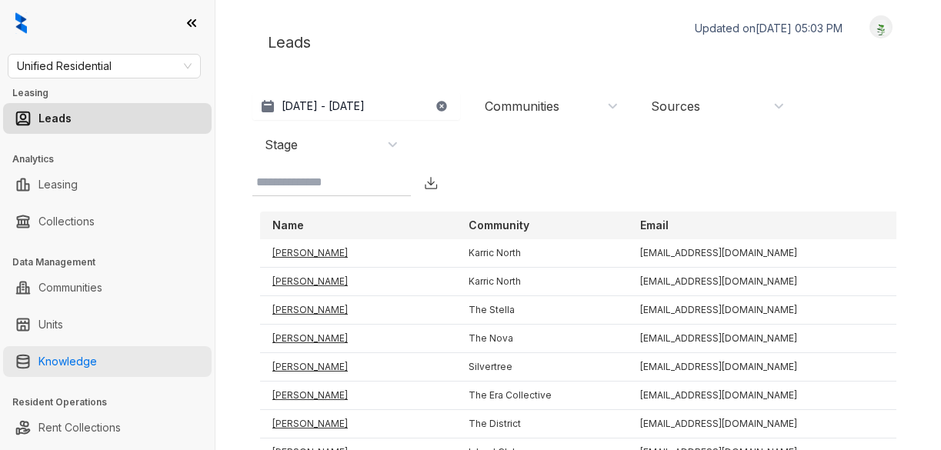
click at [94, 357] on link "Knowledge" at bounding box center [67, 361] width 58 height 31
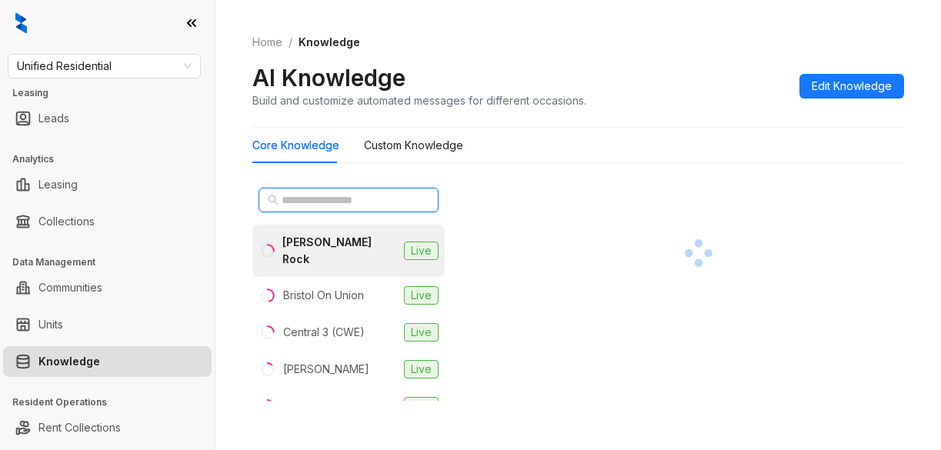
click at [286, 200] on input "text" at bounding box center [349, 200] width 135 height 17
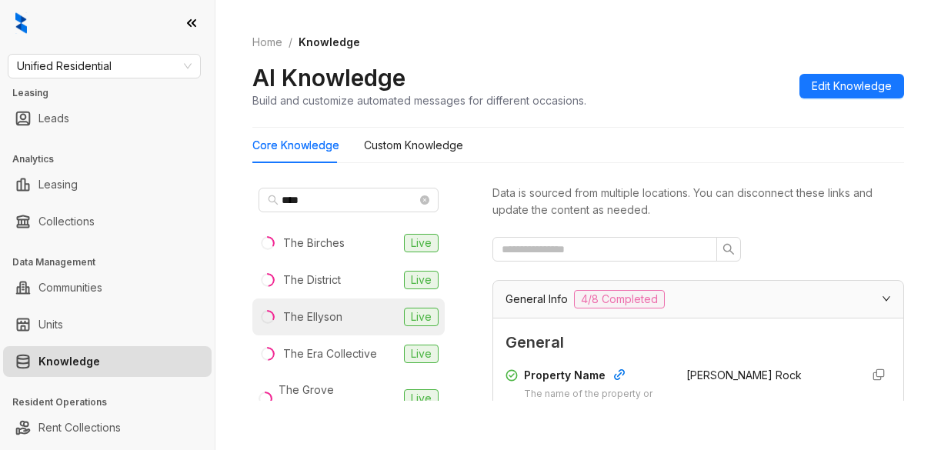
click at [334, 324] on div "The Ellyson" at bounding box center [312, 317] width 59 height 17
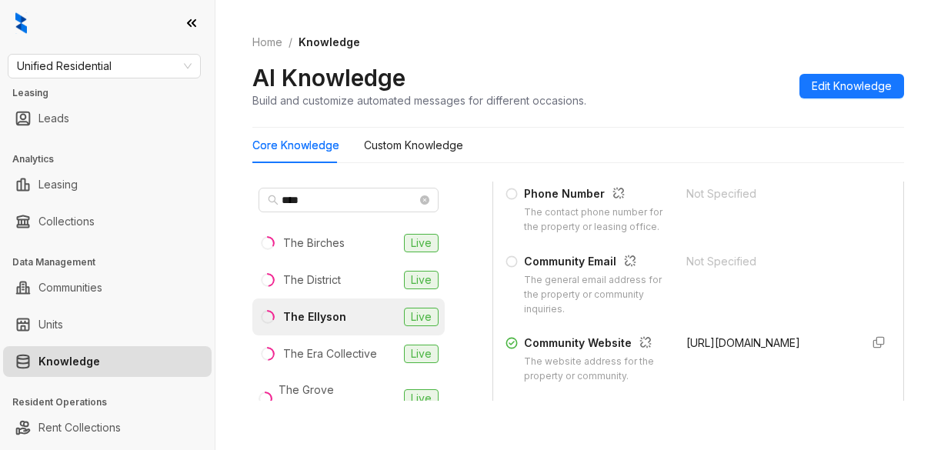
scroll to position [462, 0]
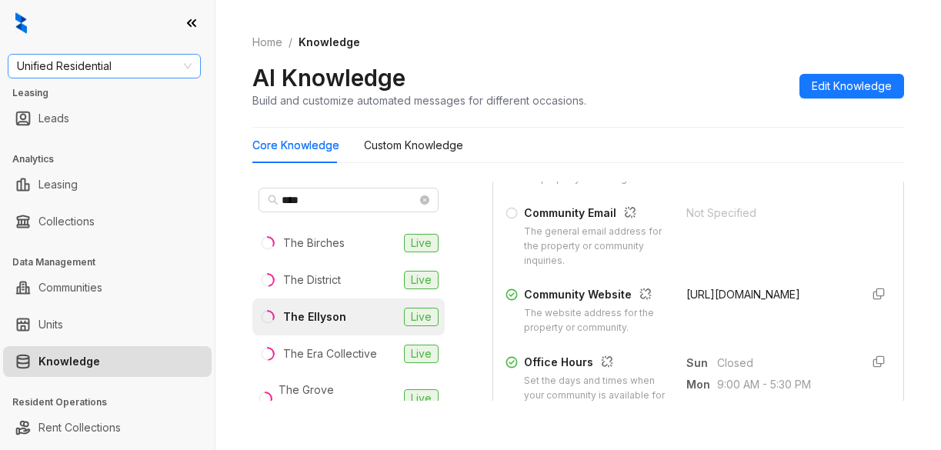
click at [144, 71] on span "Unified Residential" at bounding box center [104, 66] width 175 height 23
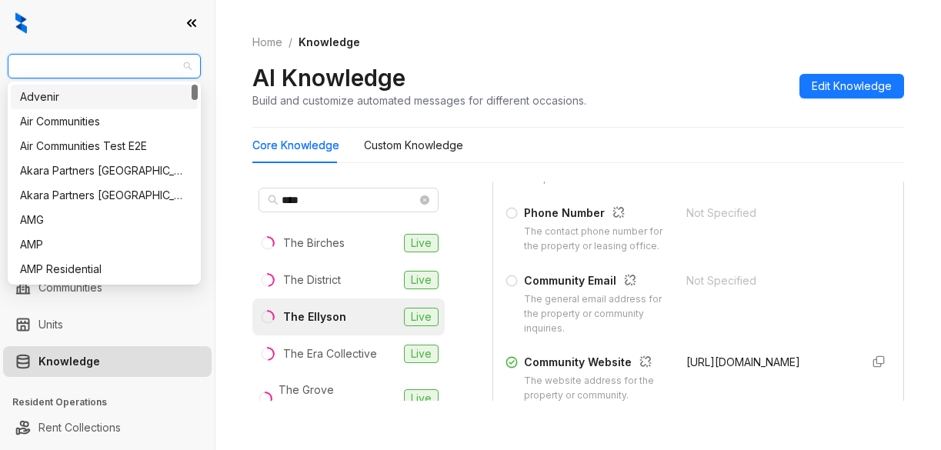
scroll to position [154, 0]
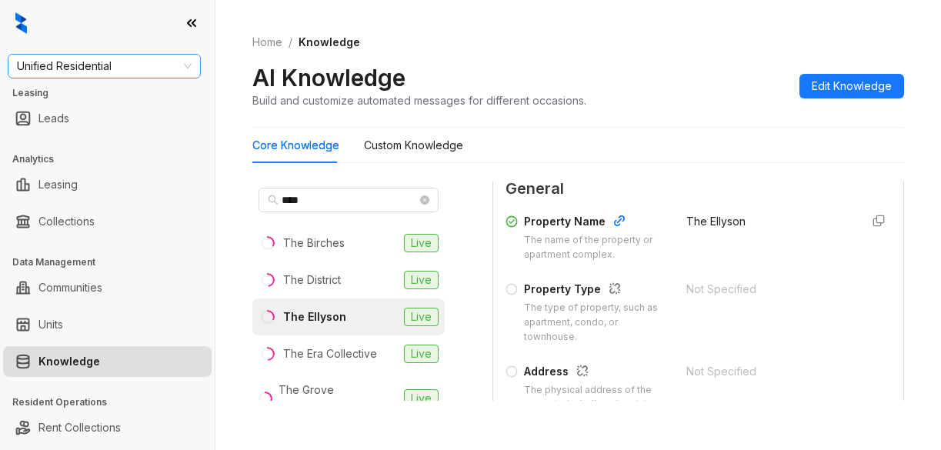
click at [113, 68] on span "Unified Residential" at bounding box center [104, 66] width 175 height 23
click at [322, 320] on div "The Ellyson" at bounding box center [314, 317] width 63 height 17
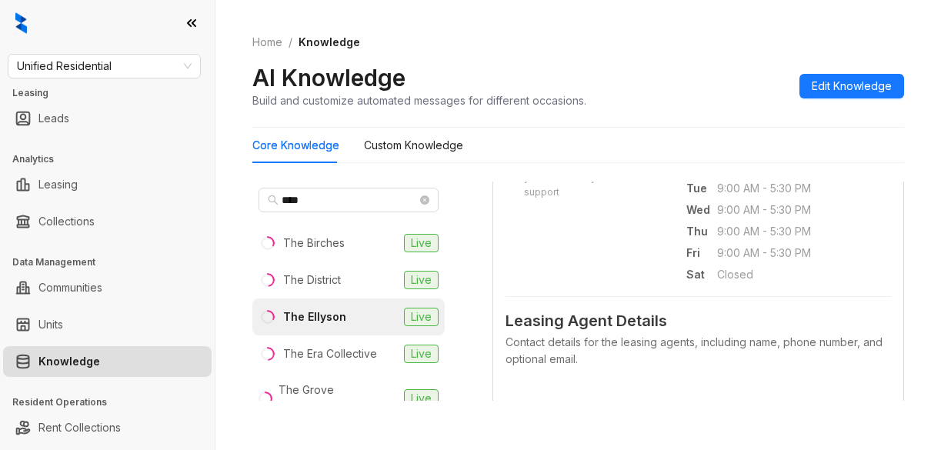
scroll to position [693, 0]
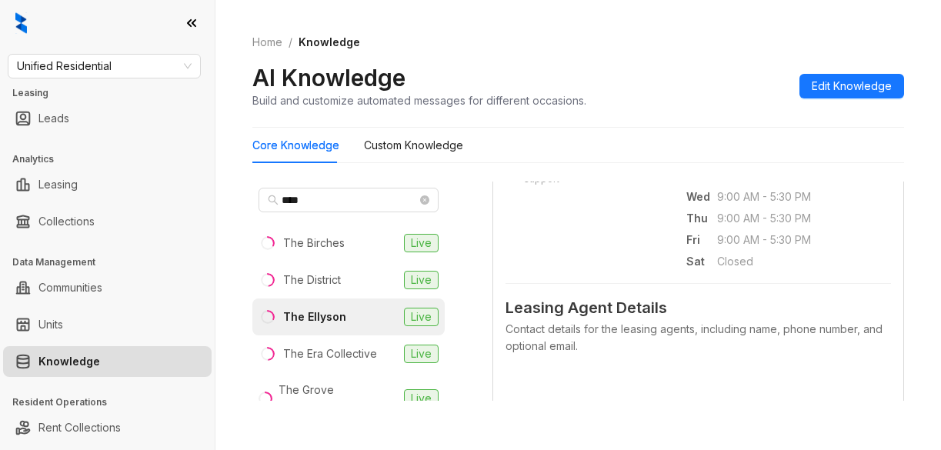
click at [124, 8] on div at bounding box center [107, 23] width 215 height 46
click at [317, 197] on input "***" at bounding box center [349, 200] width 135 height 17
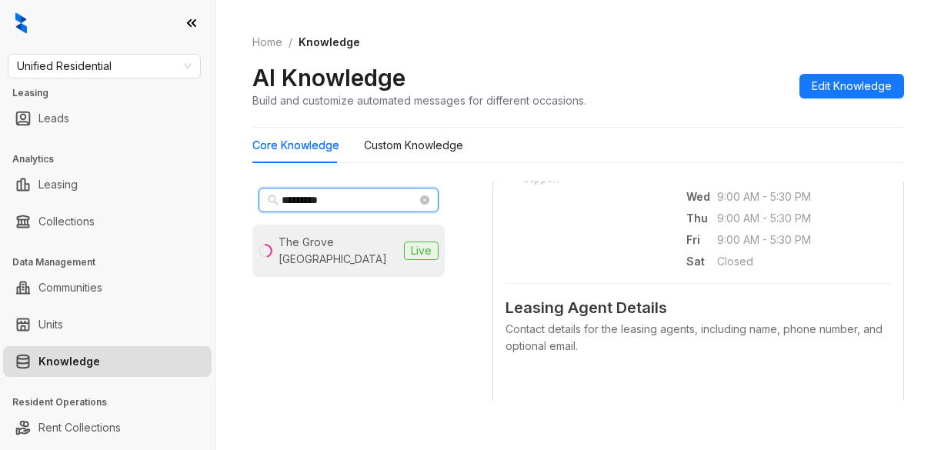
type input "*********"
click at [302, 256] on div "The Grove [GEOGRAPHIC_DATA]" at bounding box center [338, 251] width 119 height 34
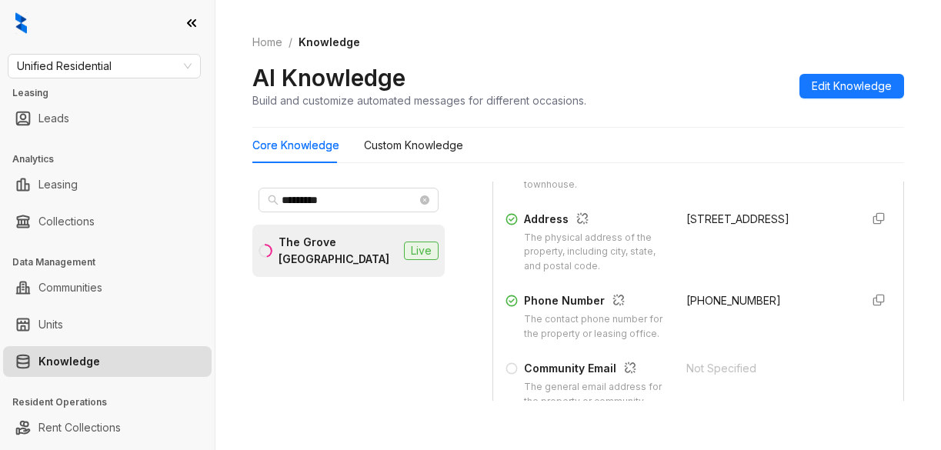
scroll to position [308, 0]
drag, startPoint x: 668, startPoint y: 299, endPoint x: 714, endPoint y: 295, distance: 46.3
click at [758, 310] on div "Phone Number The contact phone number for the property or leasing office. +1901…" at bounding box center [699, 315] width 386 height 49
copy span "+19016726952"
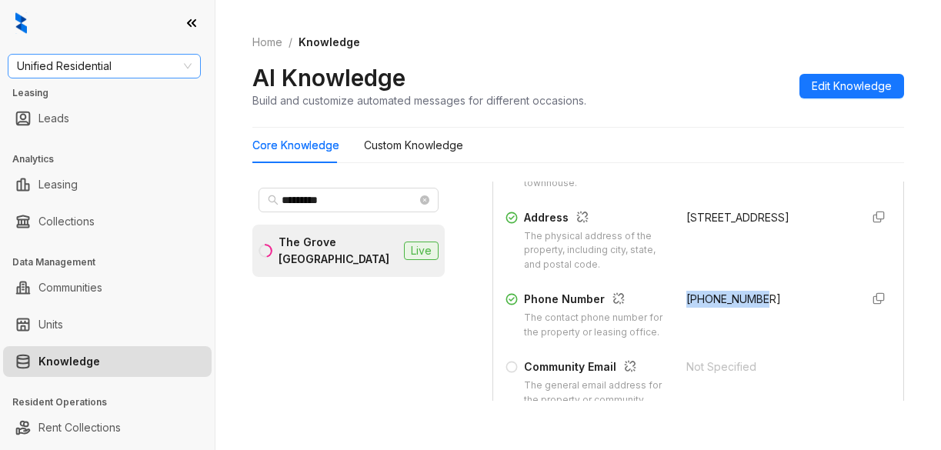
click at [145, 74] on span "Unified Residential" at bounding box center [104, 66] width 175 height 23
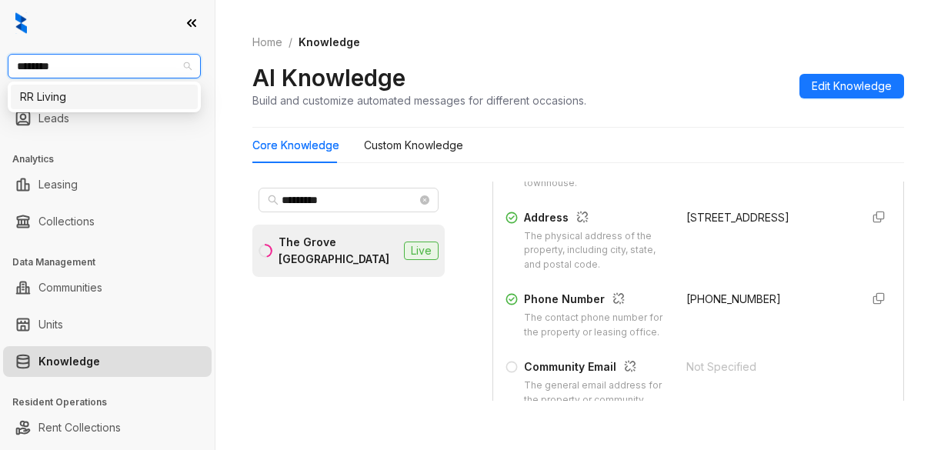
type input "*********"
click at [97, 102] on div "RR Living" at bounding box center [104, 97] width 169 height 17
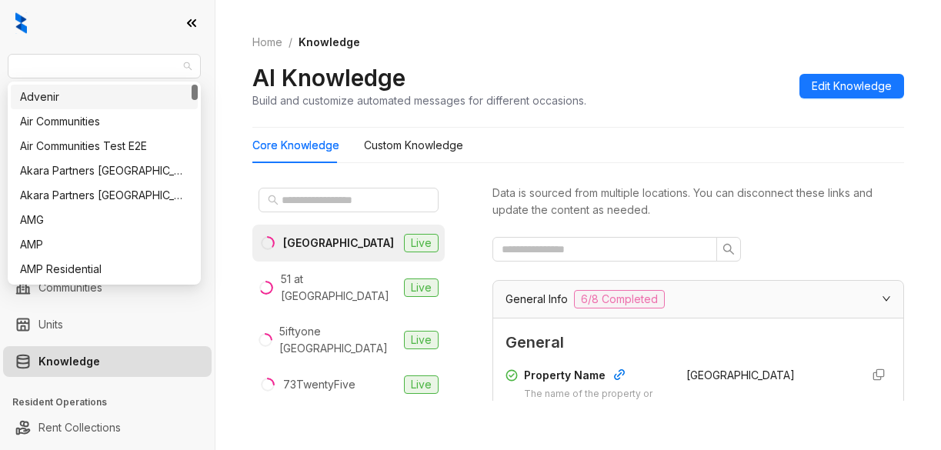
drag, startPoint x: 98, startPoint y: 69, endPoint x: -7, endPoint y: 65, distance: 104.8
click at [0, 65] on html "RR Living Leasing Leads Analytics Leasing Collections Data Management Communiti…" at bounding box center [470, 225] width 941 height 450
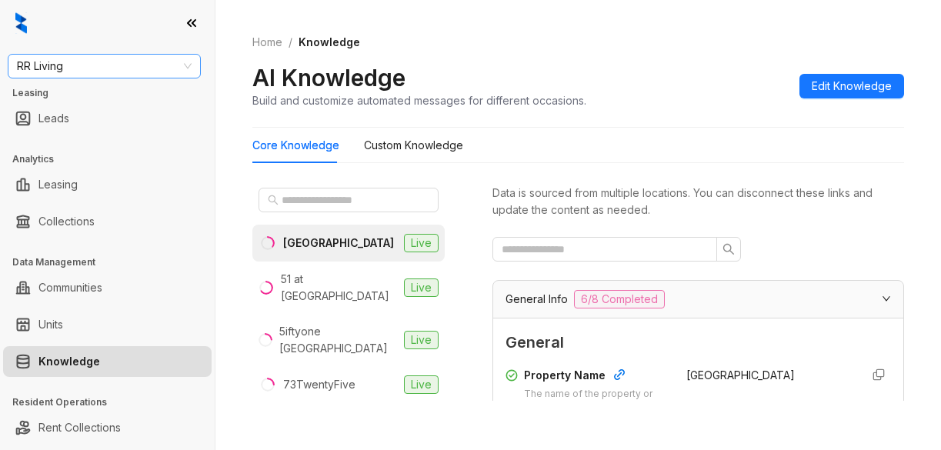
click at [31, 64] on span "RR Living" at bounding box center [104, 66] width 175 height 23
click at [67, 67] on input "********" at bounding box center [97, 66] width 161 height 23
type input "*******"
click at [98, 97] on div "Unified Residential" at bounding box center [104, 97] width 169 height 17
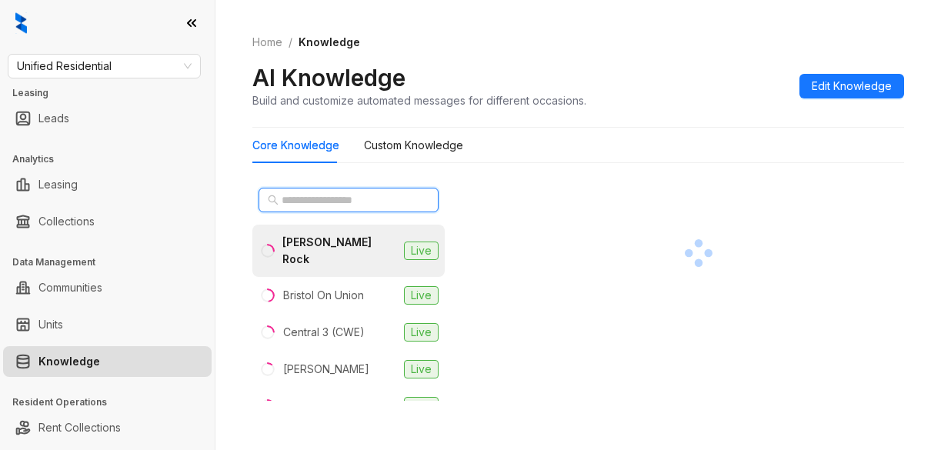
click at [339, 202] on input "text" at bounding box center [349, 200] width 135 height 17
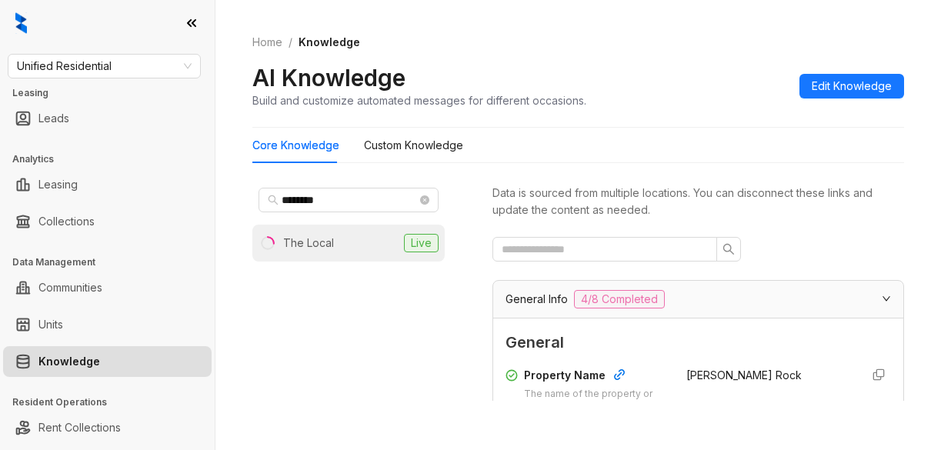
click at [318, 256] on li "The Local Live" at bounding box center [348, 243] width 192 height 37
click at [352, 243] on li "The Local Live" at bounding box center [348, 243] width 192 height 37
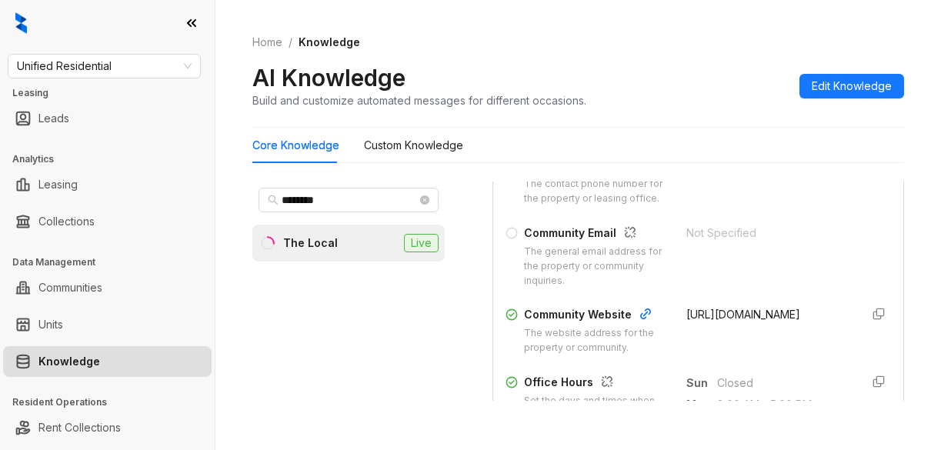
scroll to position [462, 0]
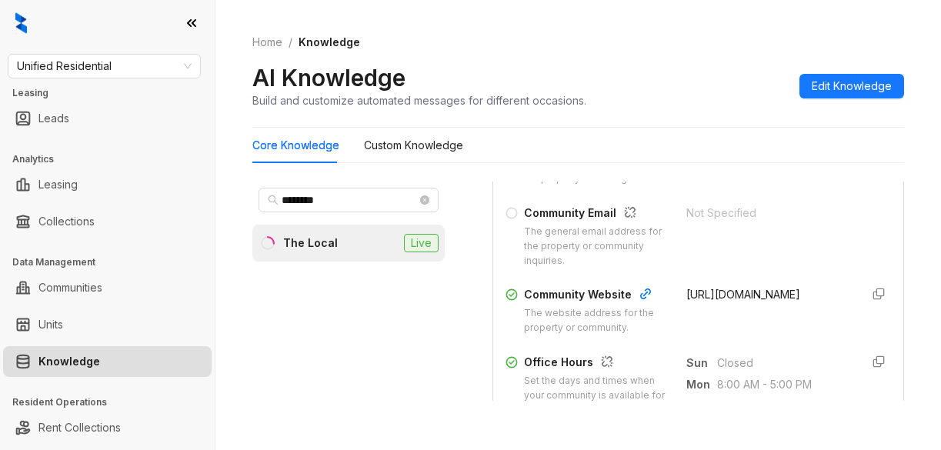
click at [140, 11] on div at bounding box center [107, 23] width 215 height 46
click at [145, 27] on div at bounding box center [107, 23] width 215 height 46
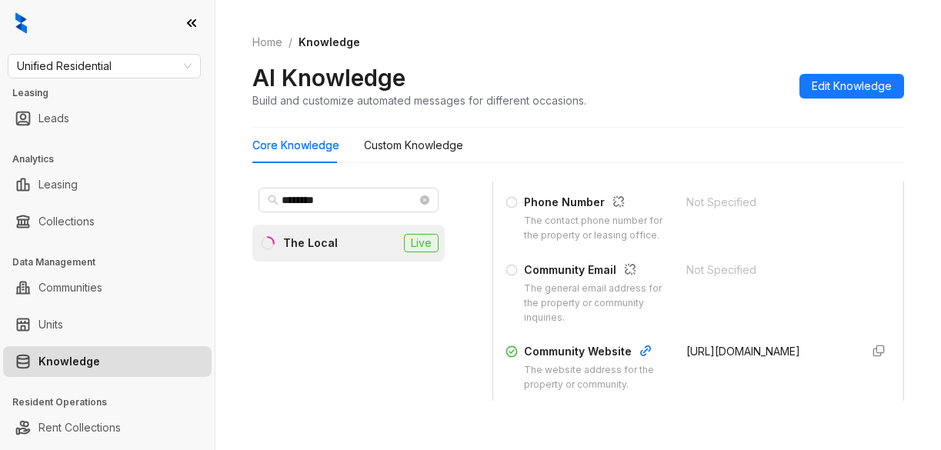
scroll to position [385, 0]
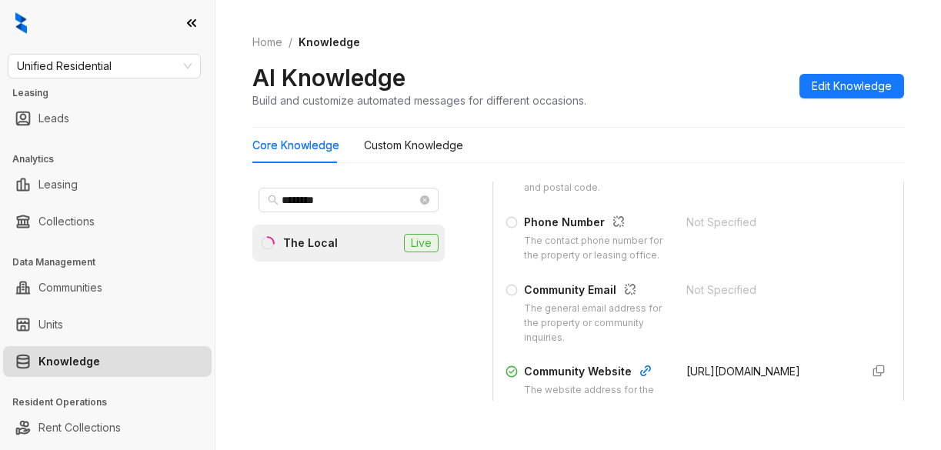
click at [146, 22] on div at bounding box center [107, 23] width 215 height 46
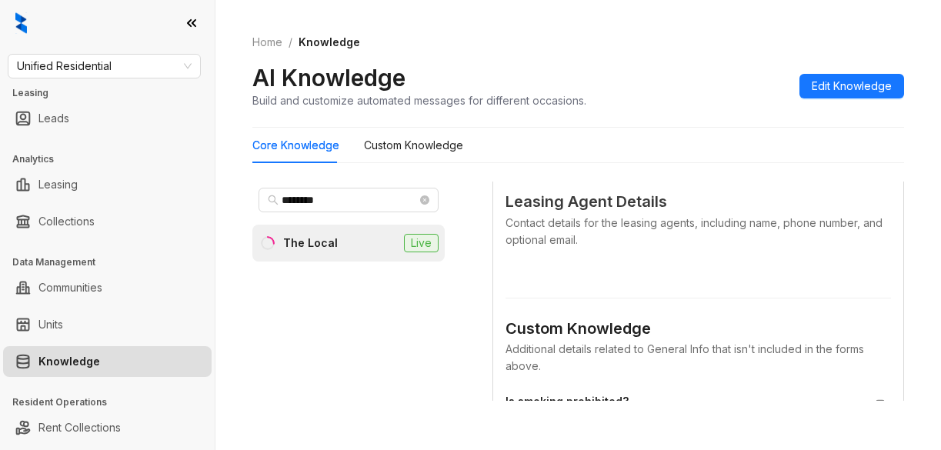
scroll to position [770, 0]
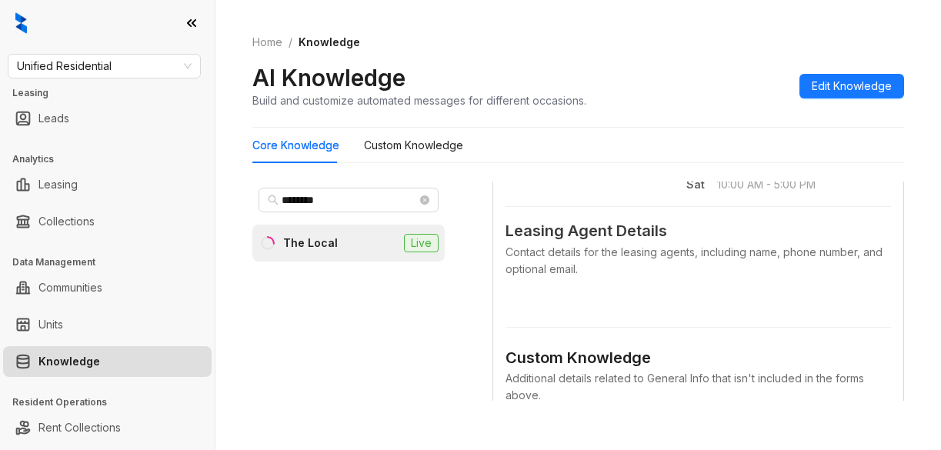
click at [135, 32] on div at bounding box center [107, 23] width 215 height 46
click at [341, 206] on input "********" at bounding box center [349, 200] width 135 height 17
drag, startPoint x: 340, startPoint y: 202, endPoint x: 270, endPoint y: 190, distance: 71.0
click at [270, 190] on span "********" at bounding box center [349, 200] width 180 height 25
type input "********"
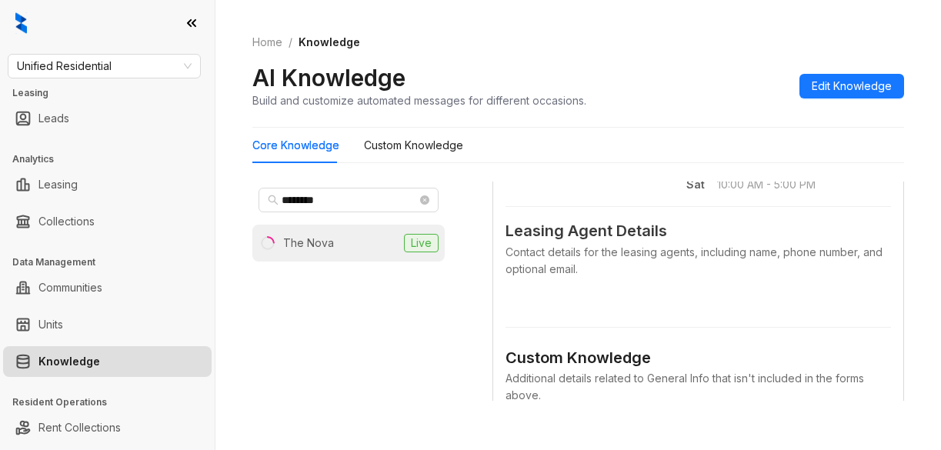
click at [306, 242] on div "The Nova" at bounding box center [308, 243] width 51 height 17
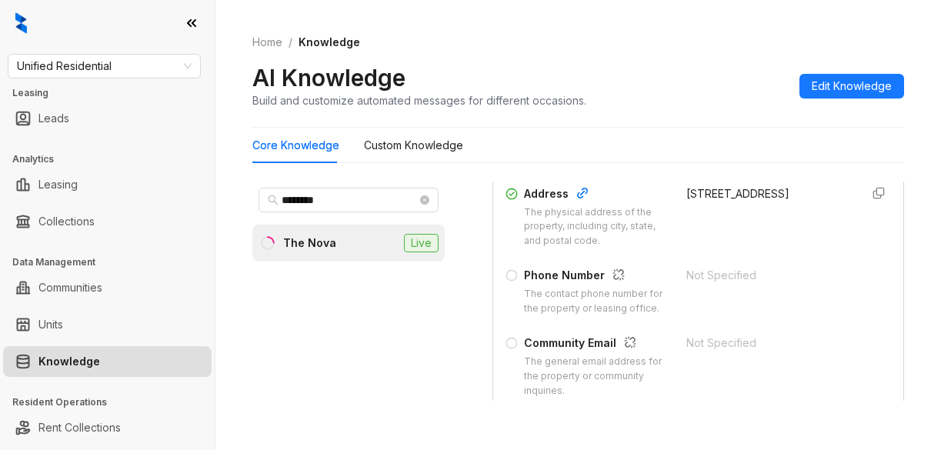
scroll to position [462, 0]
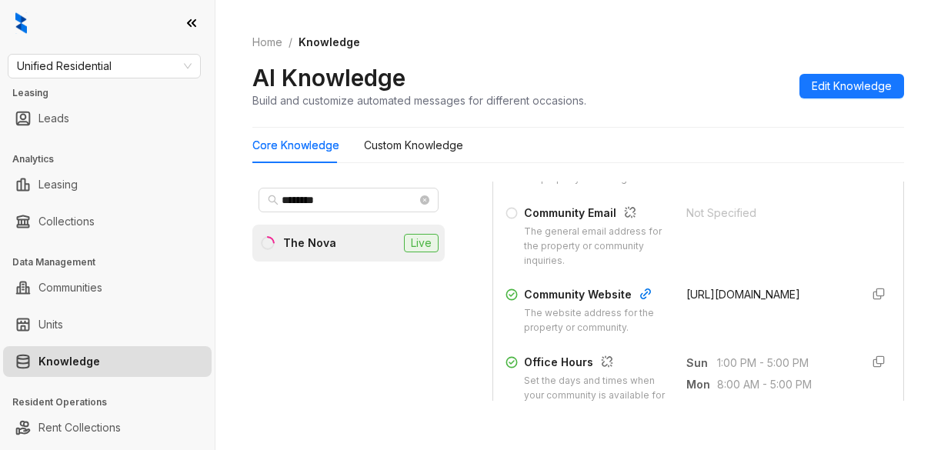
drag, startPoint x: 119, startPoint y: 29, endPoint x: 128, endPoint y: 28, distance: 8.5
click at [119, 29] on div at bounding box center [107, 23] width 215 height 46
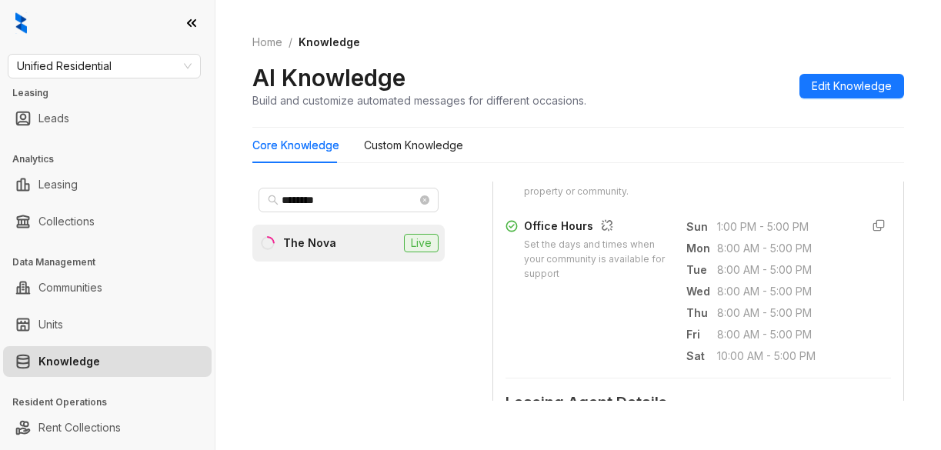
scroll to position [616, 0]
